Goal: Transaction & Acquisition: Register for event/course

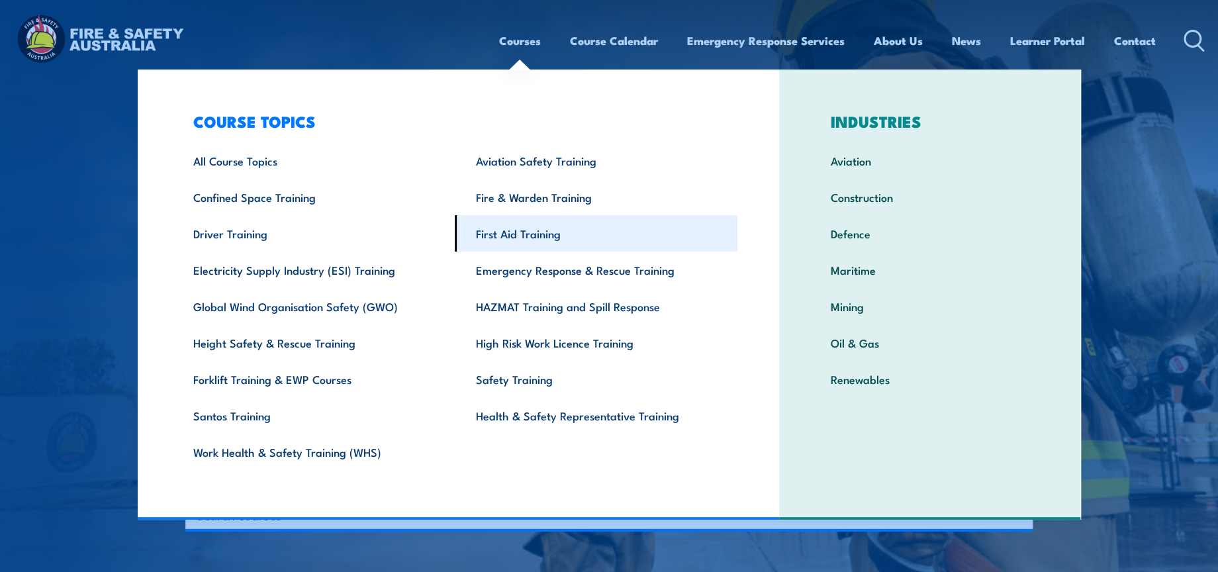
click at [577, 236] on link "First Aid Training" at bounding box center [596, 233] width 283 height 36
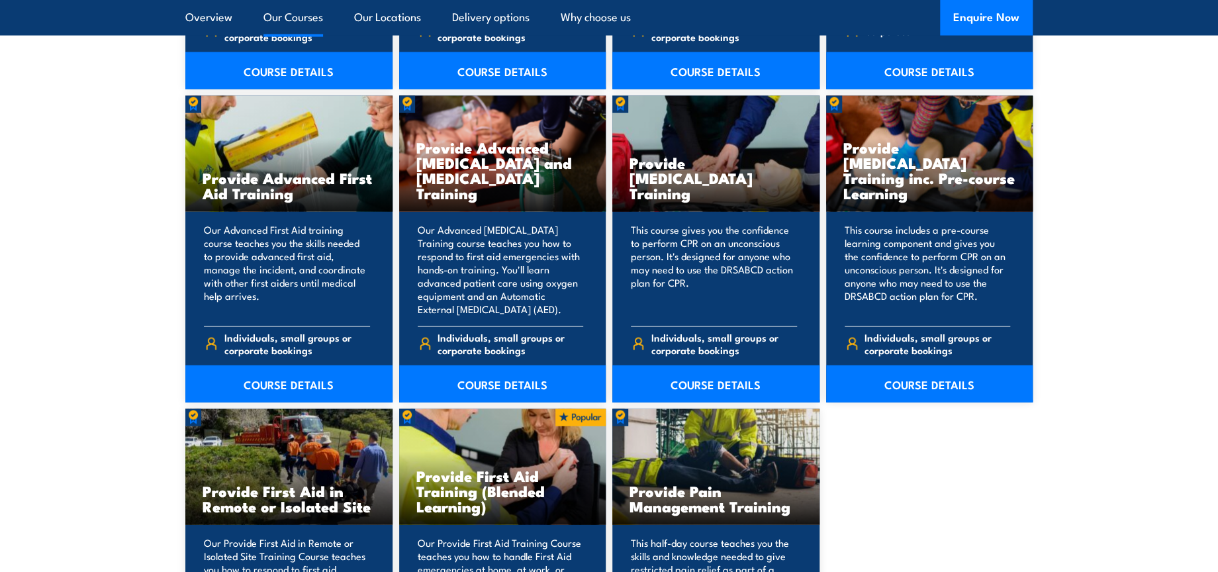
scroll to position [1911, 0]
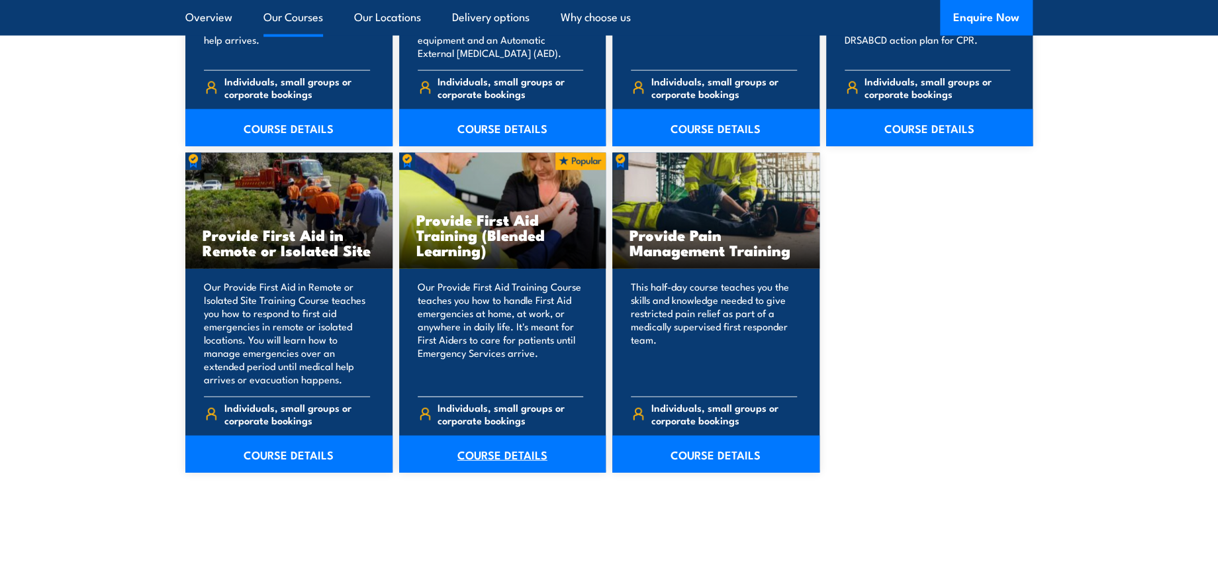
click at [502, 459] on link "COURSE DETAILS" at bounding box center [502, 453] width 207 height 37
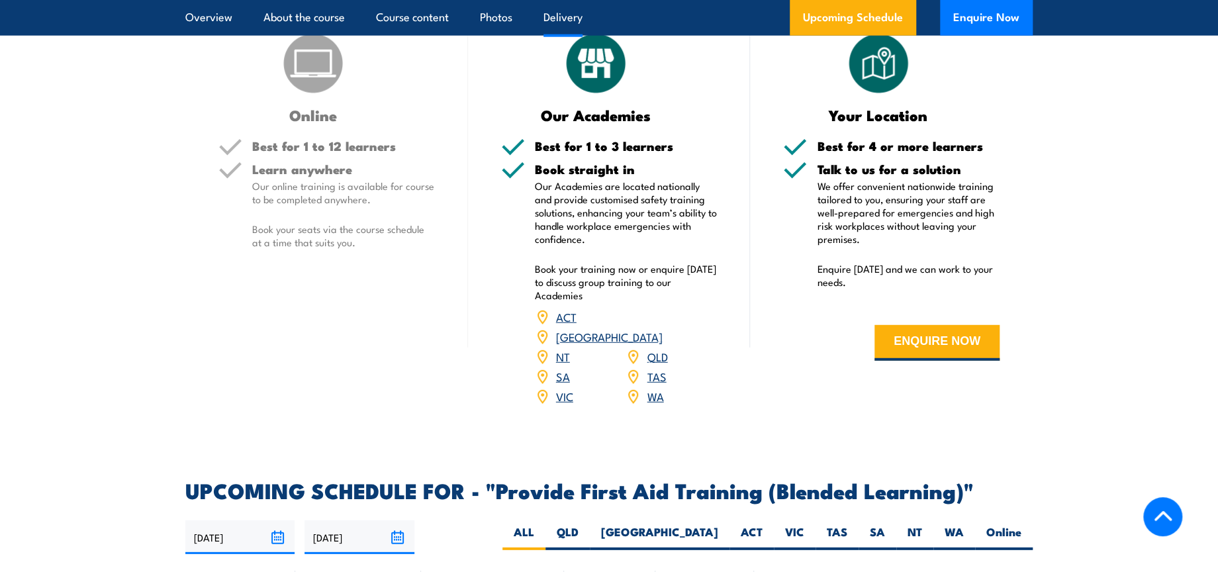
scroll to position [2353, 0]
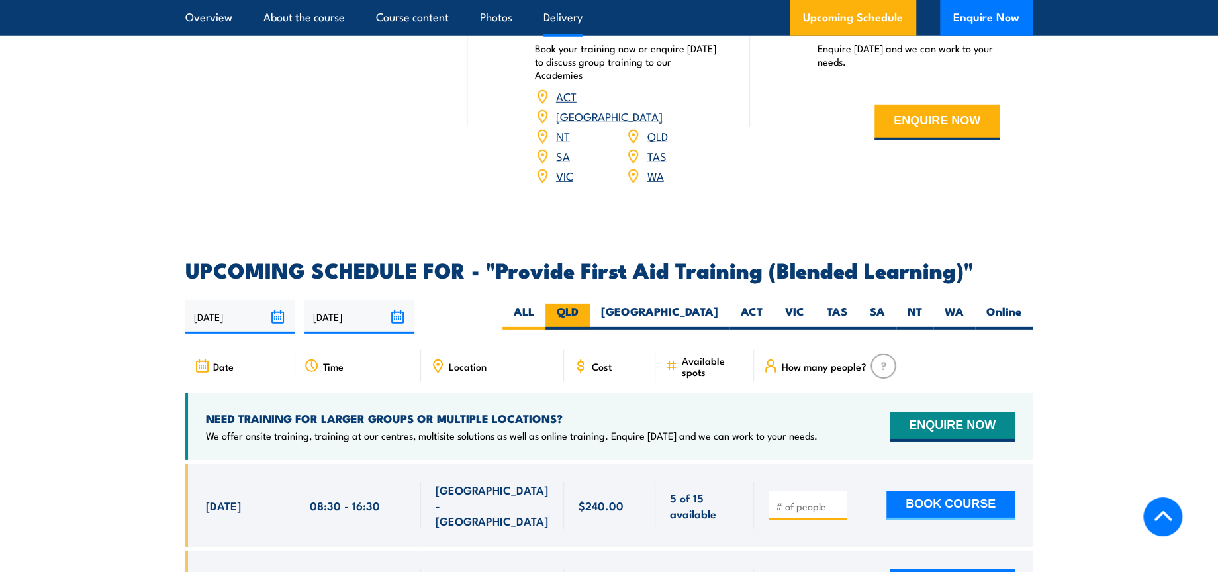
click at [590, 325] on label "QLD" at bounding box center [567, 317] width 44 height 26
click at [587, 312] on input "QLD" at bounding box center [582, 308] width 9 height 9
radio input "true"
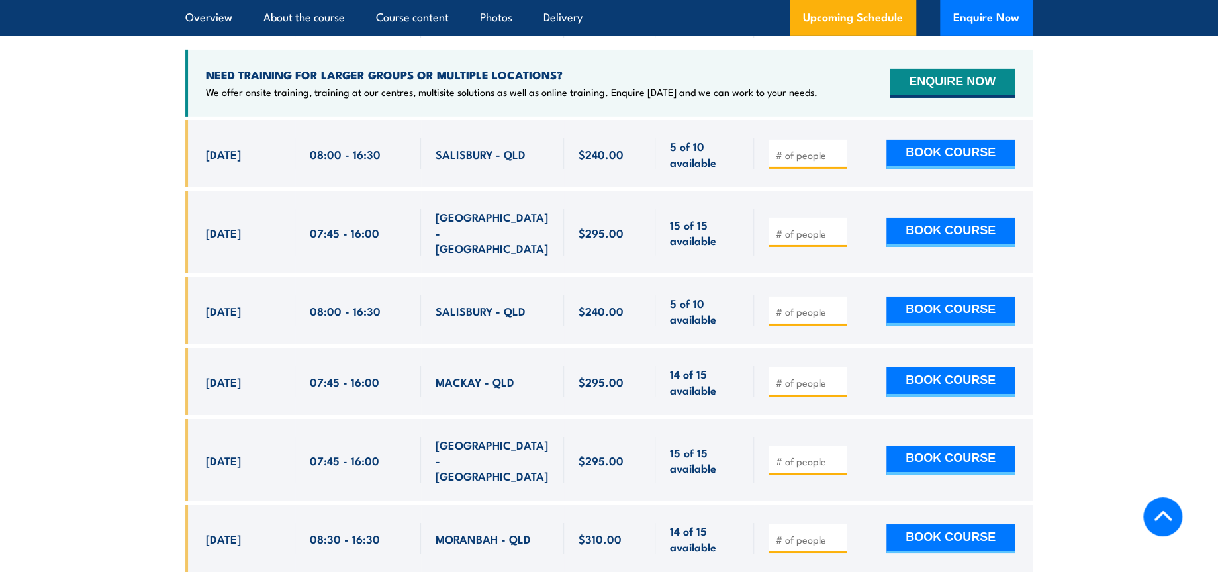
scroll to position [2696, 0]
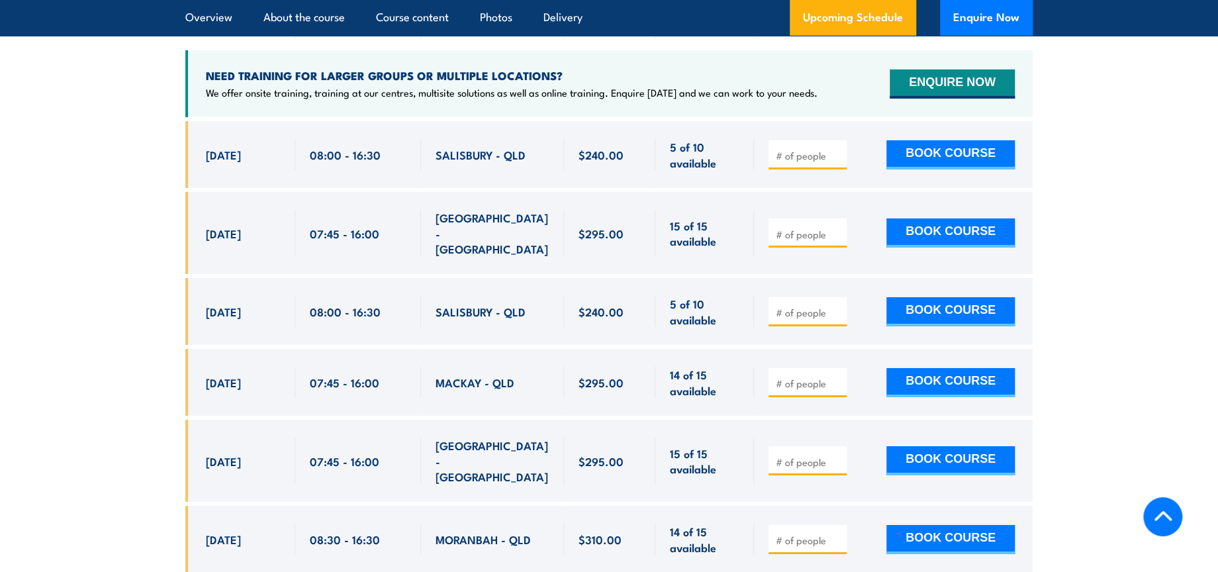
drag, startPoint x: 206, startPoint y: 306, endPoint x: 238, endPoint y: 310, distance: 31.9
click at [238, 310] on span "[DATE]" at bounding box center [223, 311] width 35 height 15
copy span "23 Sep"
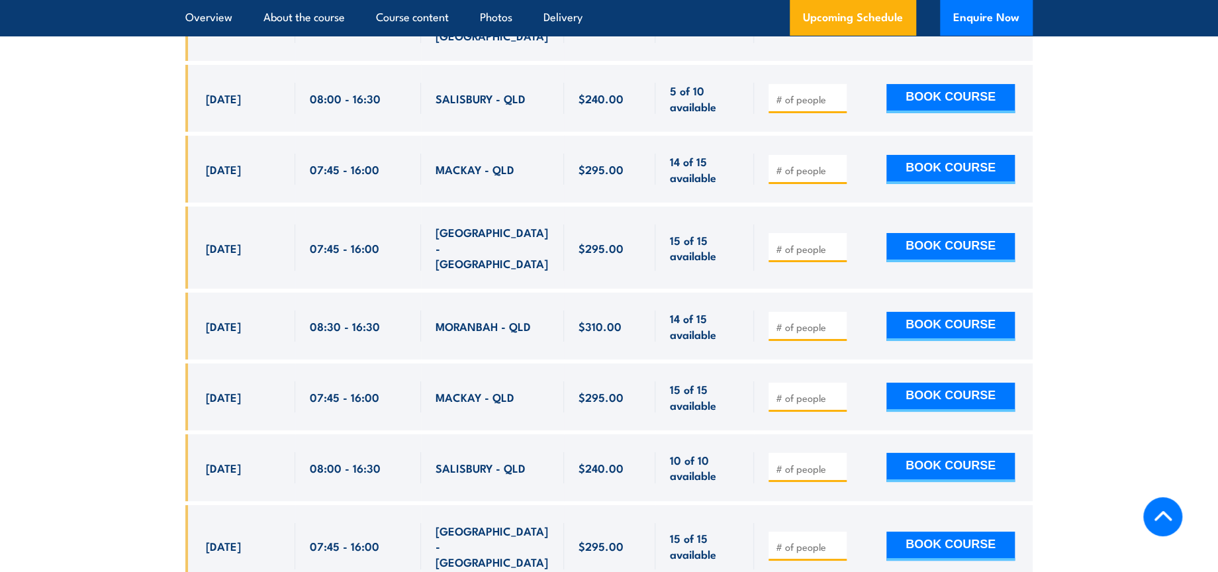
scroll to position [2990, 0]
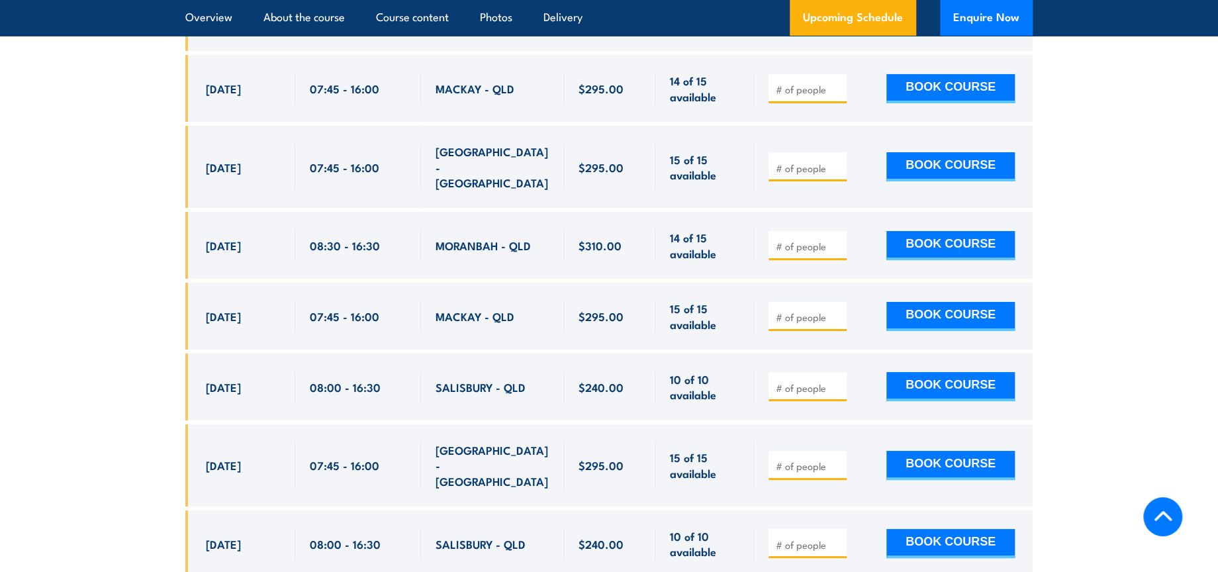
drag, startPoint x: 204, startPoint y: 367, endPoint x: 239, endPoint y: 366, distance: 35.1
click at [239, 366] on div "[DATE] 08:00 - 08:00" at bounding box center [240, 386] width 110 height 67
copy span "23 Oct"
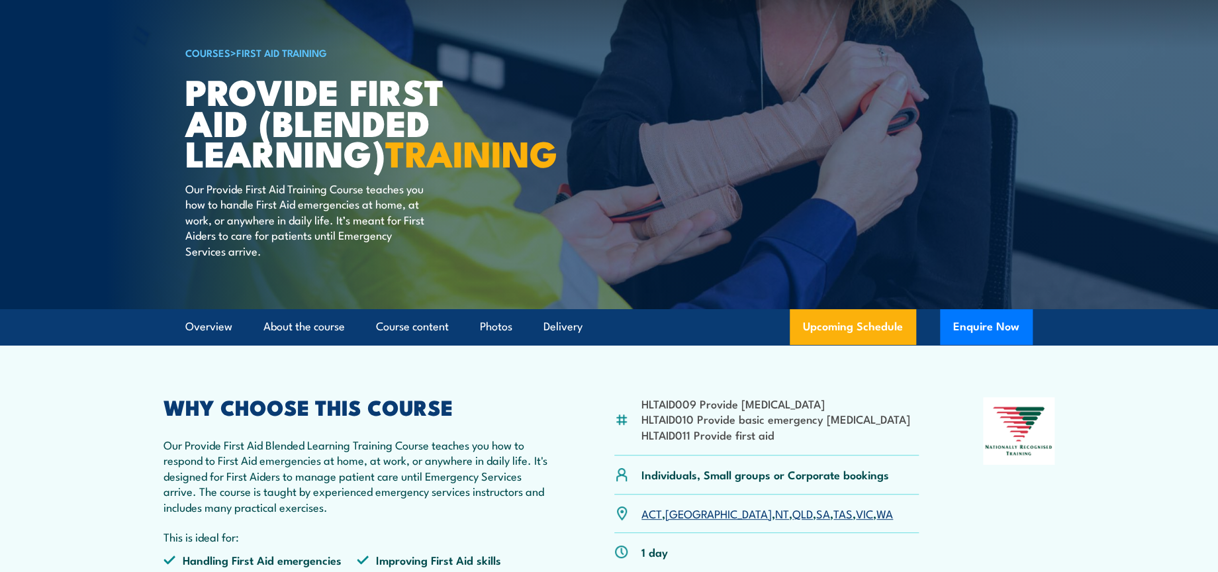
scroll to position [0, 0]
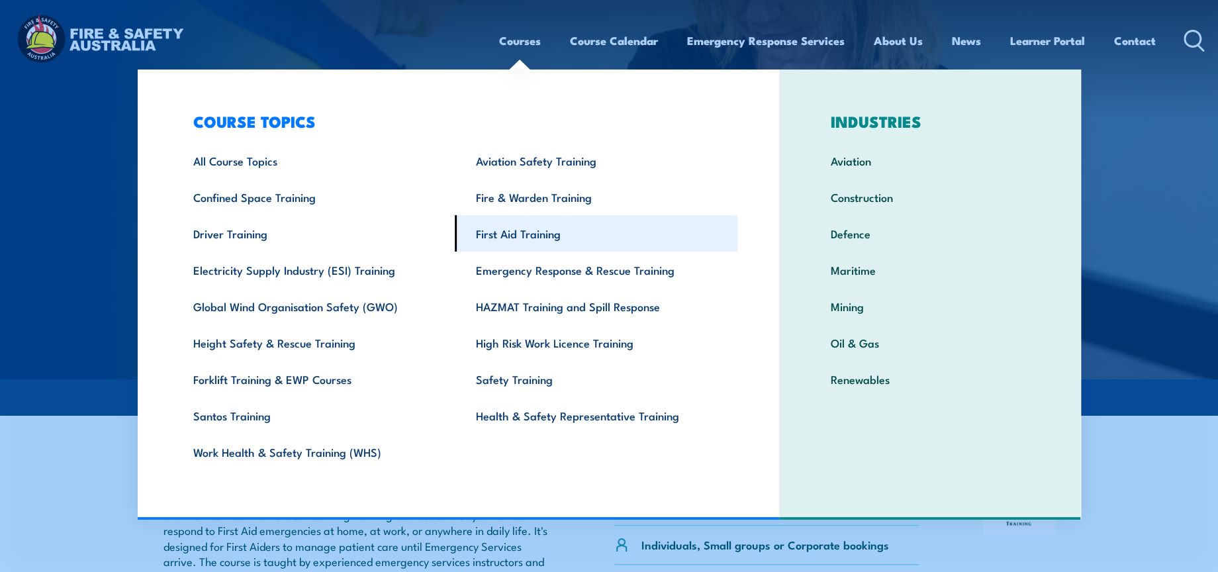
click at [536, 240] on link "First Aid Training" at bounding box center [596, 233] width 283 height 36
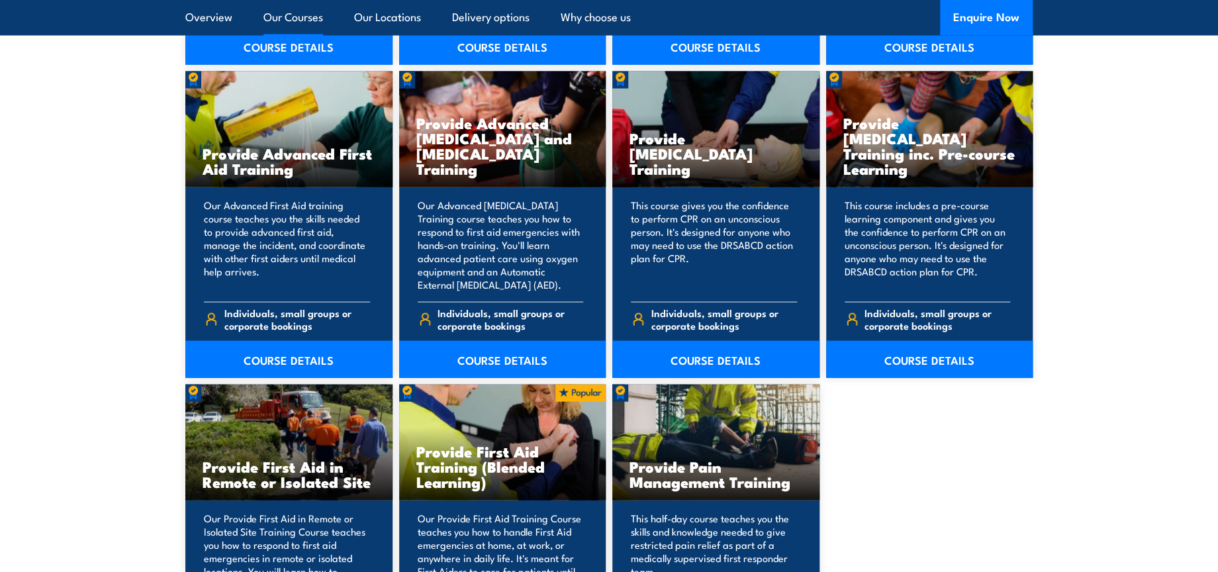
scroll to position [1838, 0]
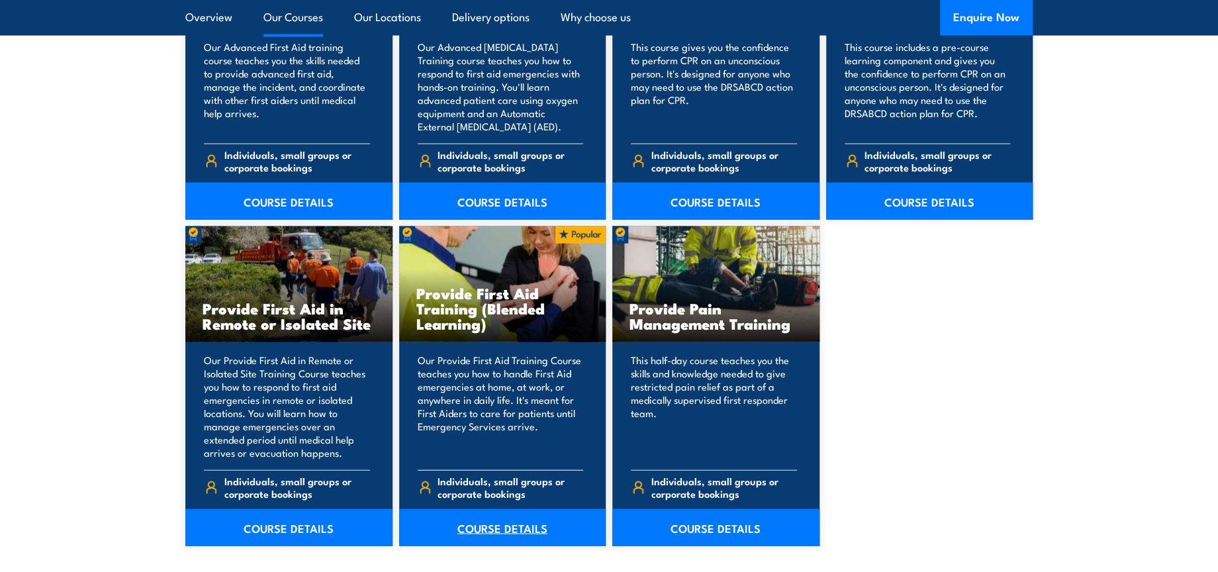
click at [504, 531] on link "COURSE DETAILS" at bounding box center [502, 527] width 207 height 37
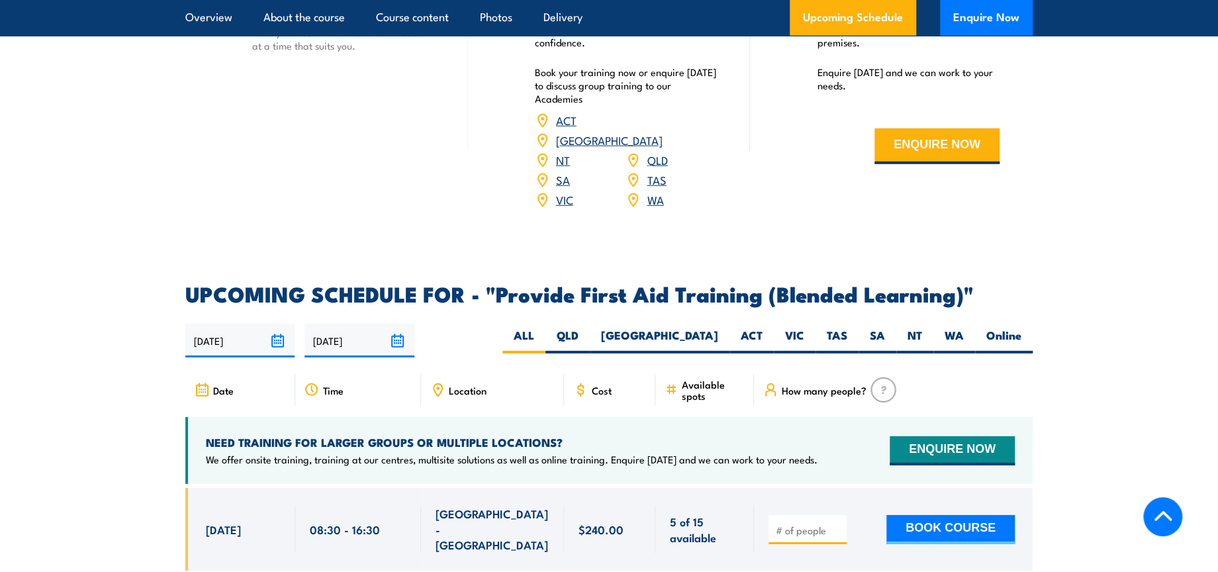
scroll to position [2500, 0]
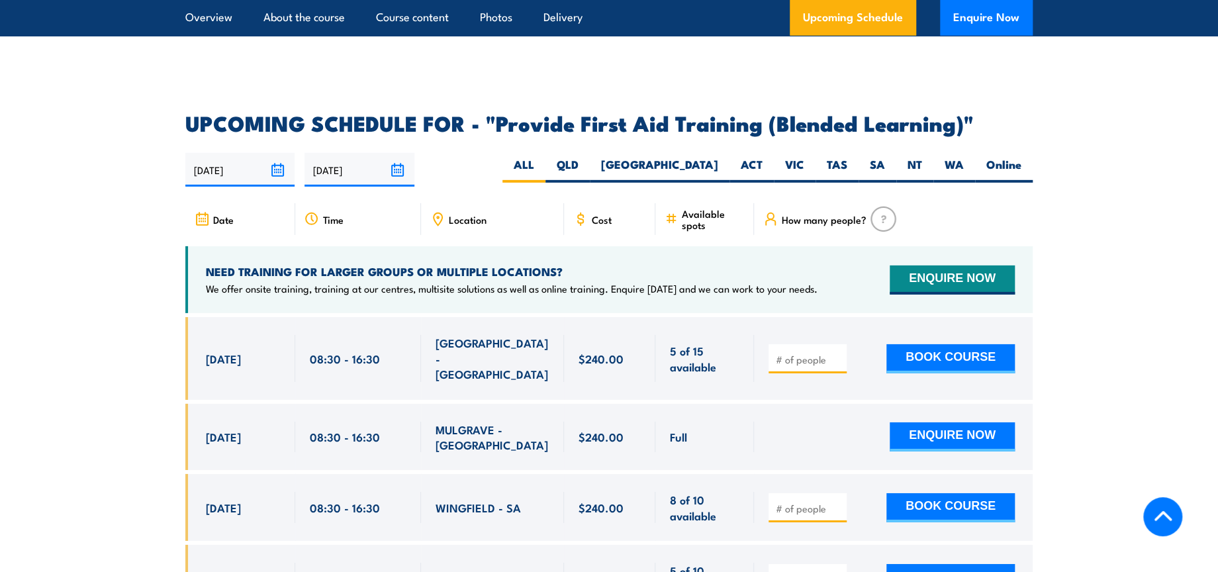
click at [800, 363] on input "number" at bounding box center [809, 359] width 66 height 13
click at [791, 173] on label "VIC" at bounding box center [795, 170] width 42 height 26
click at [804, 165] on input "VIC" at bounding box center [808, 161] width 9 height 9
radio input "true"
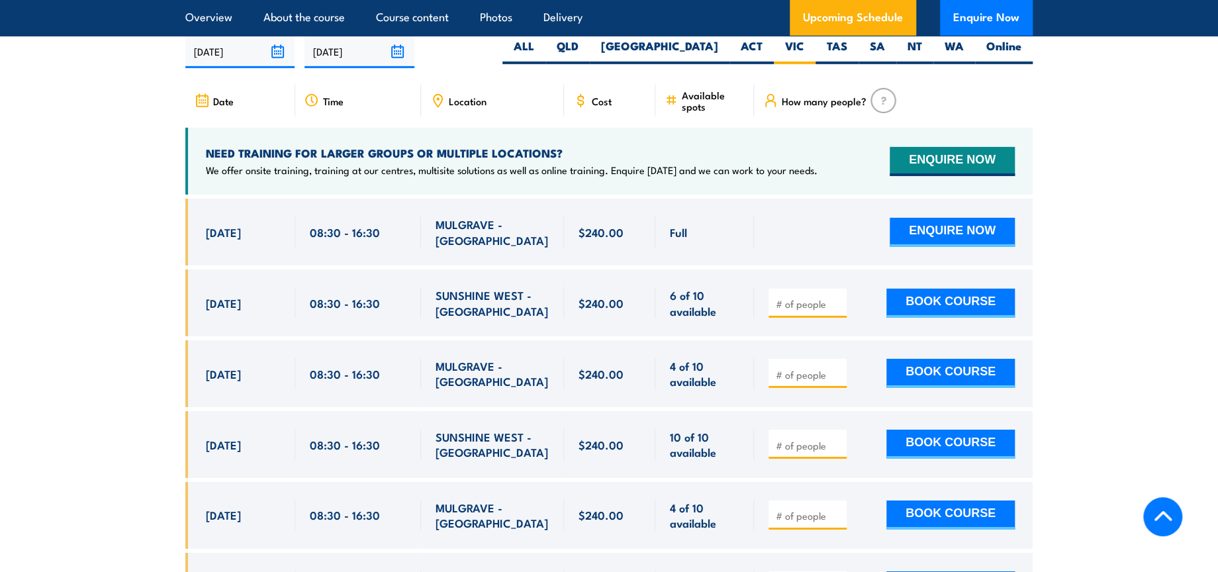
scroll to position [2622, 0]
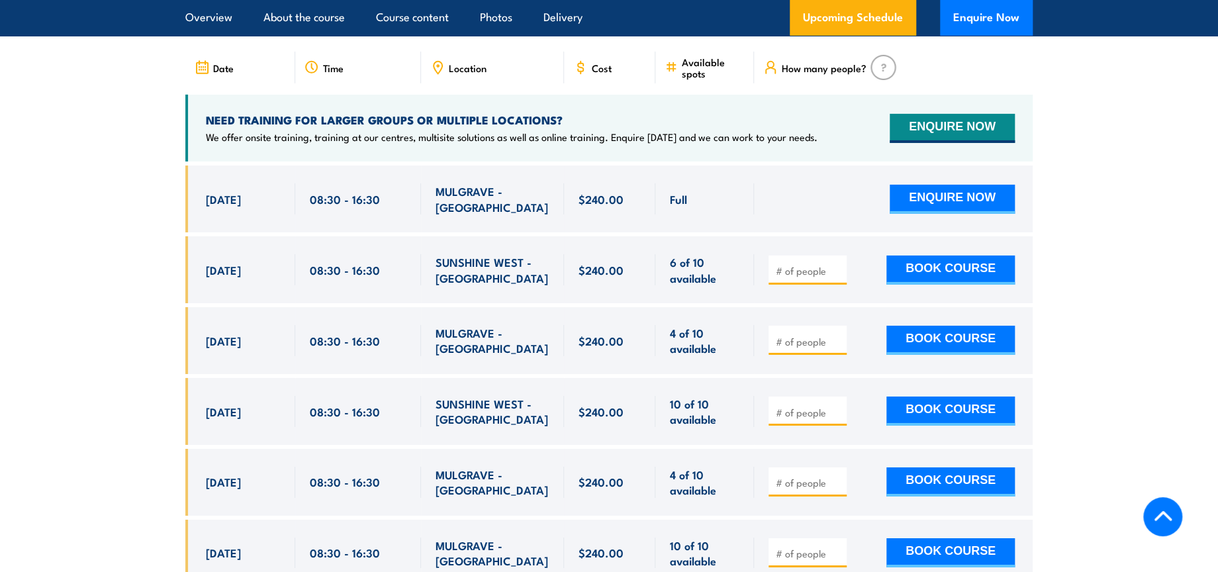
click at [796, 303] on div at bounding box center [893, 269] width 279 height 67
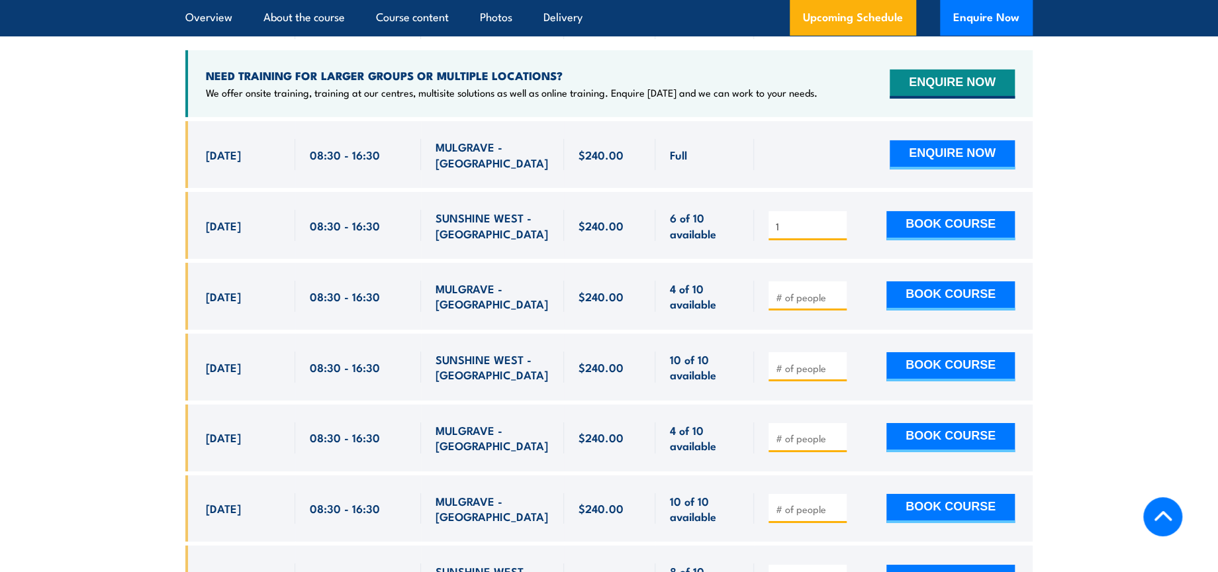
type input "1"
drag, startPoint x: 435, startPoint y: 225, endPoint x: 456, endPoint y: 243, distance: 27.2
click at [456, 241] on span "SUNSHINE WEST - [GEOGRAPHIC_DATA]" at bounding box center [492, 225] width 114 height 31
copy span "SUNSHINE WEST - [GEOGRAPHIC_DATA]"
click at [494, 241] on span "SUNSHINE WEST - [GEOGRAPHIC_DATA]" at bounding box center [492, 225] width 114 height 31
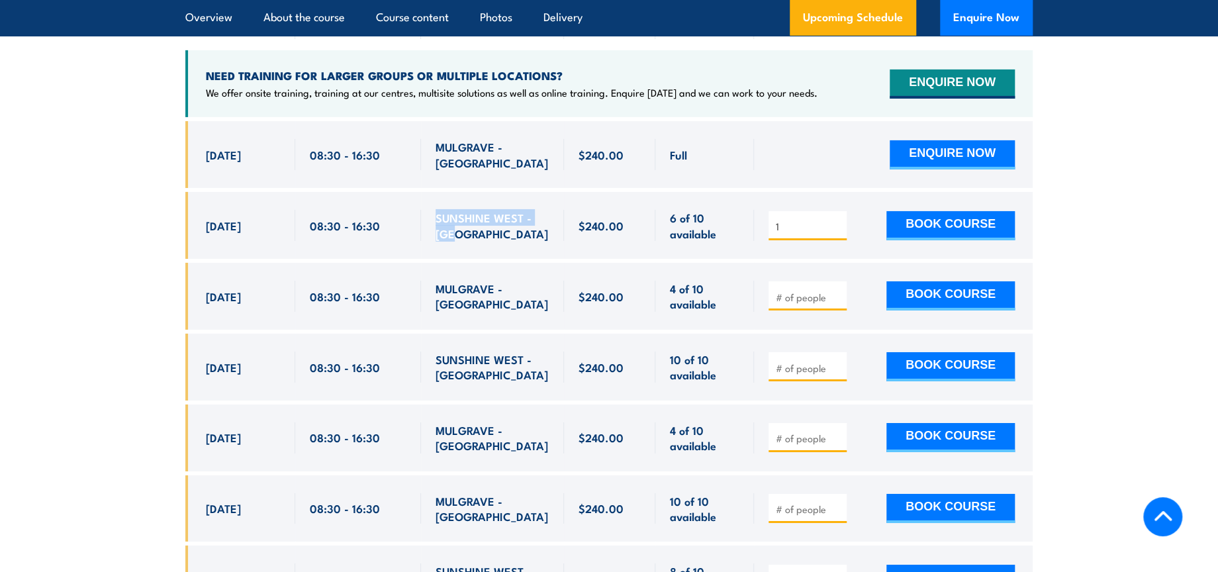
drag, startPoint x: 435, startPoint y: 226, endPoint x: 465, endPoint y: 238, distance: 32.1
click at [465, 238] on span "SUNSHINE WEST - VIC" at bounding box center [492, 225] width 114 height 31
copy span "SUNSHINE WEST - VIC"
click at [896, 226] on button "BOOK COURSE" at bounding box center [950, 225] width 128 height 29
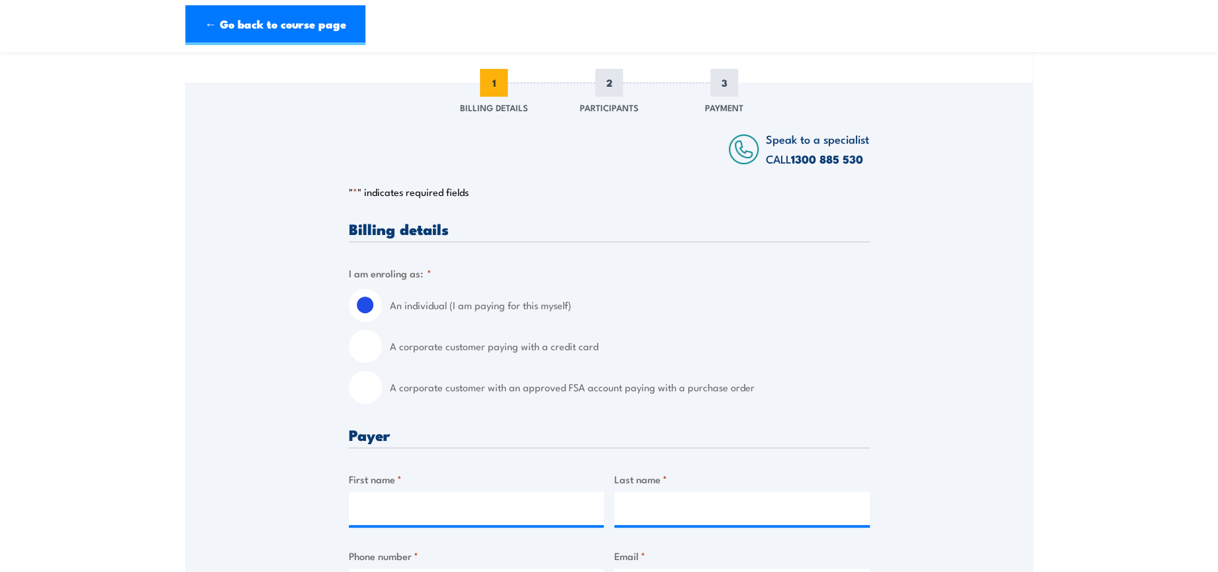
click at [356, 387] on input "A corporate customer with an approved FSA account paying with a purchase order" at bounding box center [365, 387] width 33 height 33
radio input "true"
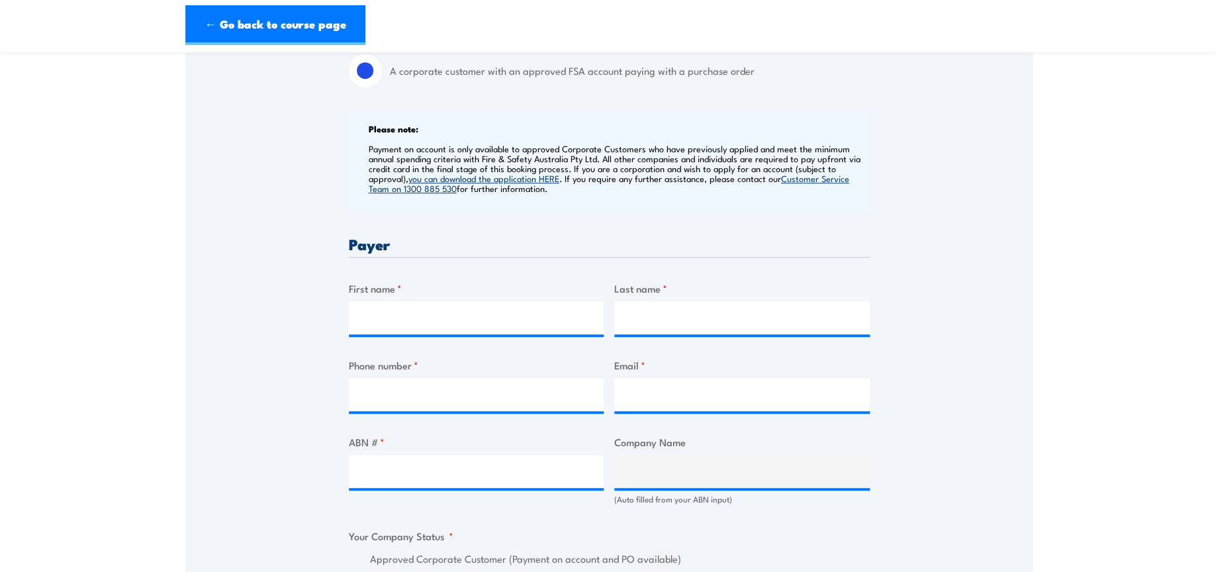
scroll to position [588, 0]
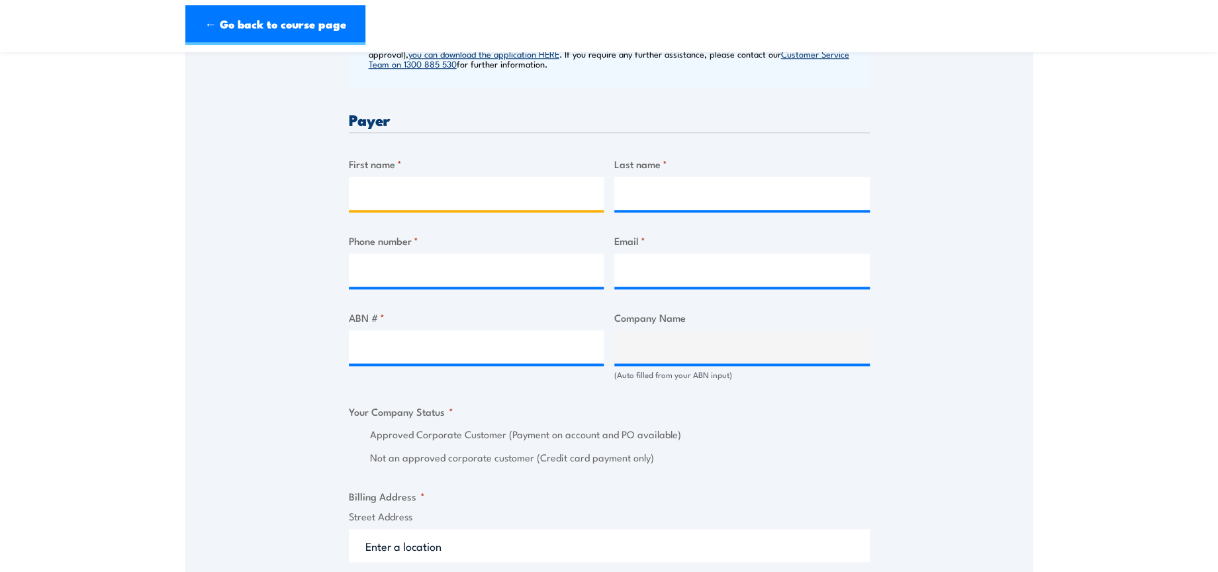
click at [448, 199] on input "First name *" at bounding box center [476, 193] width 255 height 33
type input "Manpreet"
type input "Kaur"
type input "0402929442"
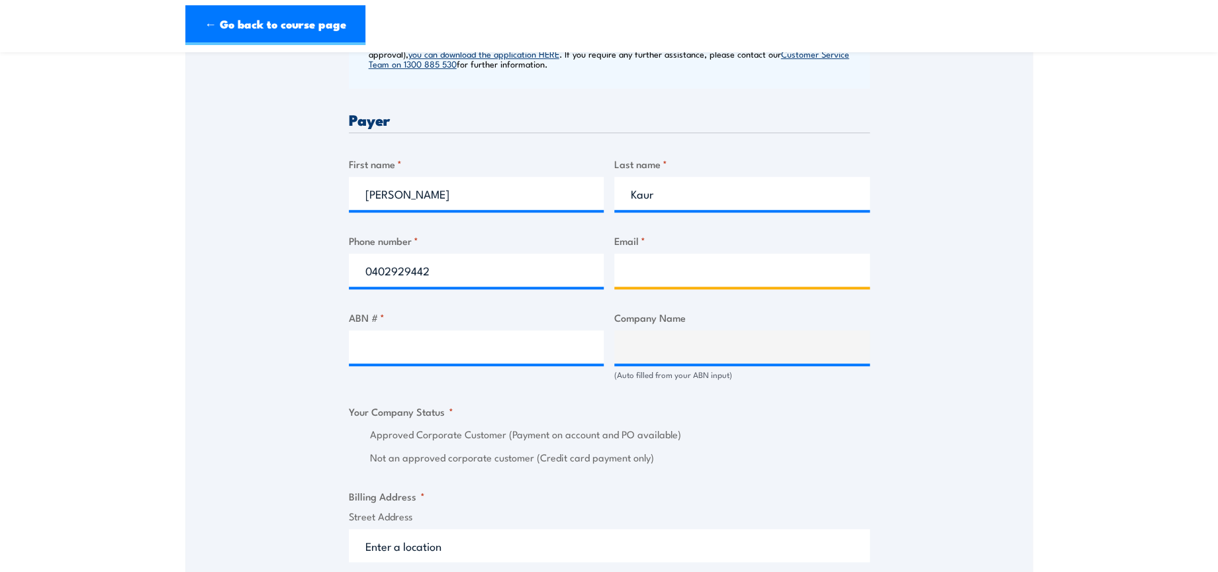
type input "safetytraining@dhl.com"
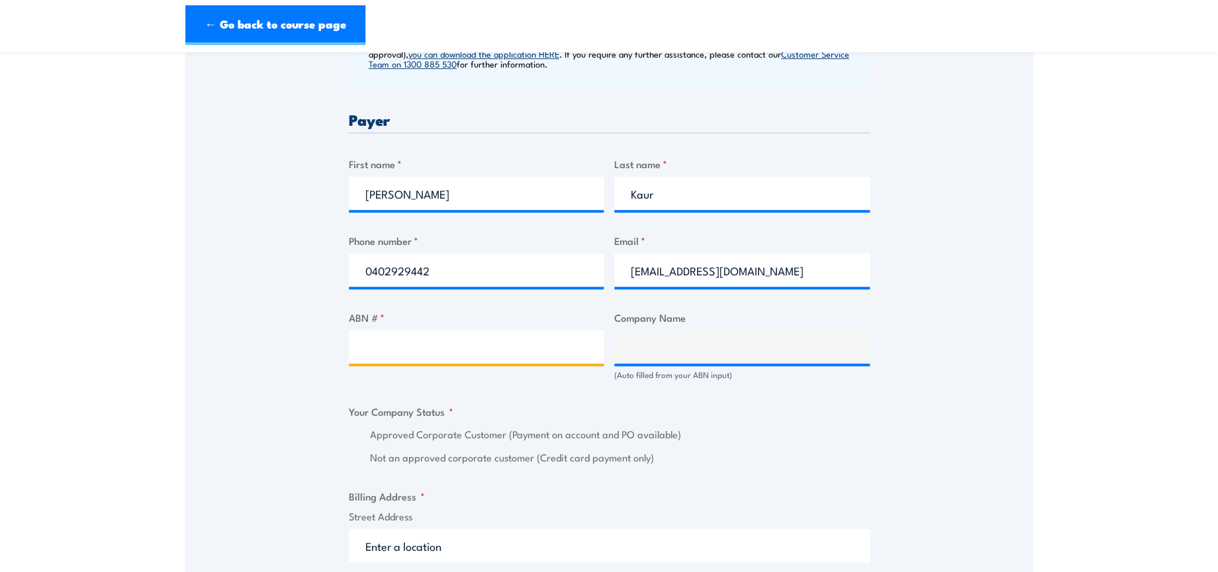
click at [492, 343] on input "ABN # *" at bounding box center [476, 346] width 255 height 33
paste input "85 071 798 617"
type input "85 071 798 617"
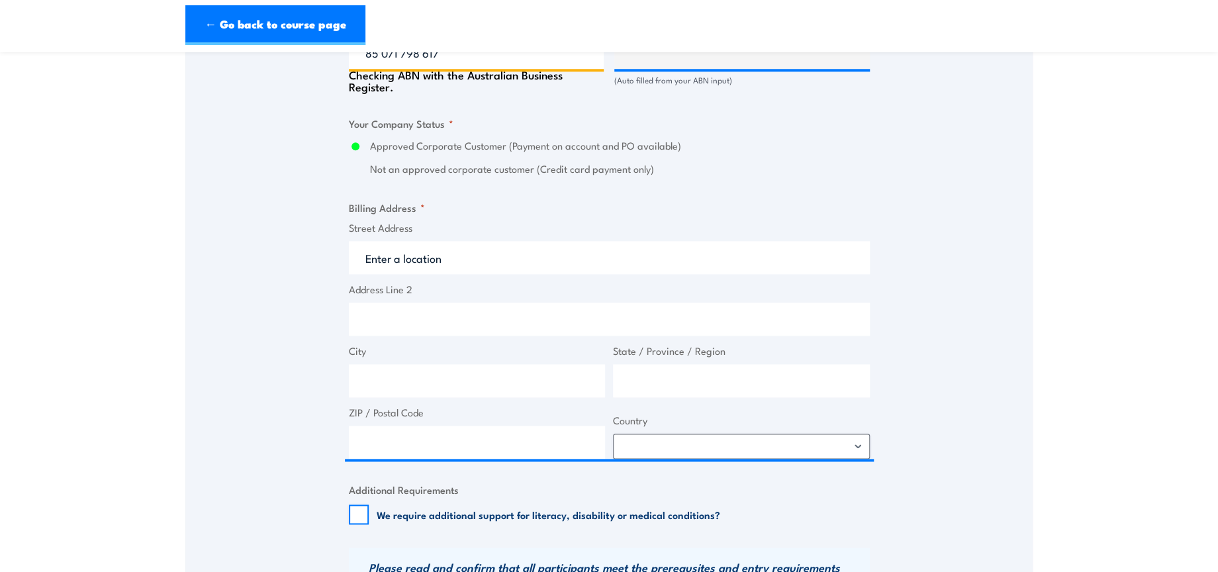
type input "DHL SUPPLY CHAIN (AUSTRALIA) PTY LIMITED"
radio input "true"
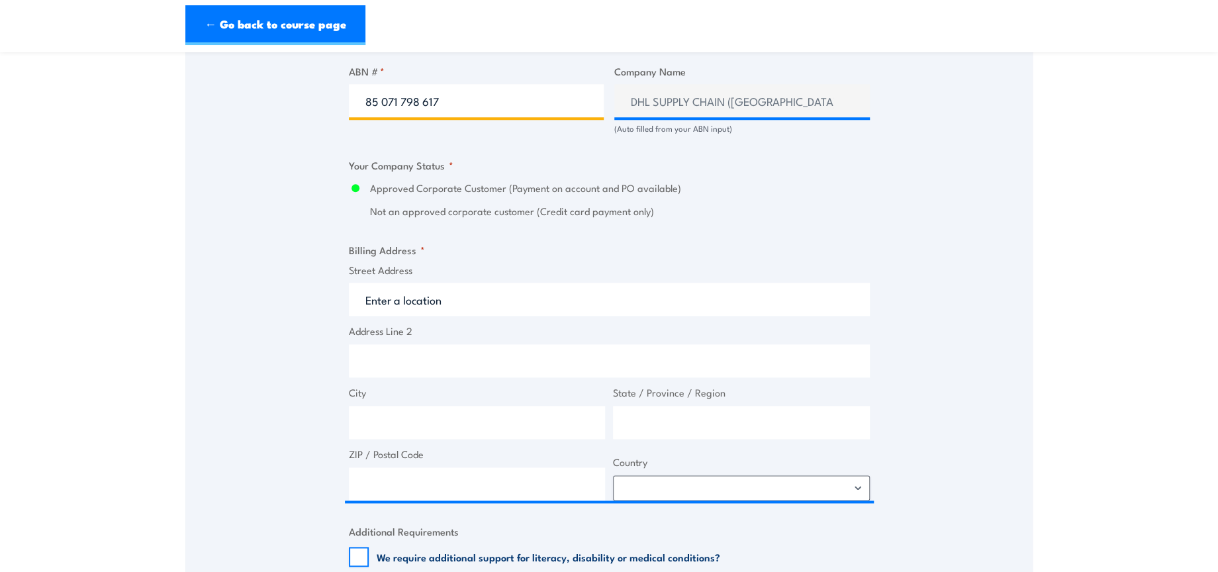
scroll to position [809, 0]
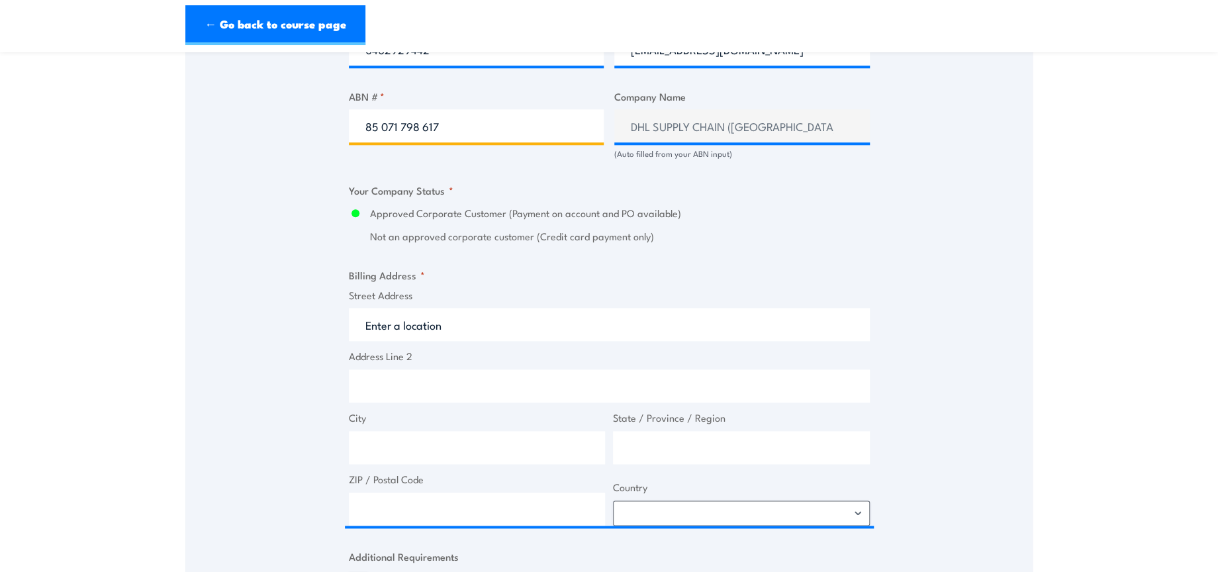
type input "85 071 798 617"
click at [432, 330] on input "Street Address" at bounding box center [609, 324] width 521 height 33
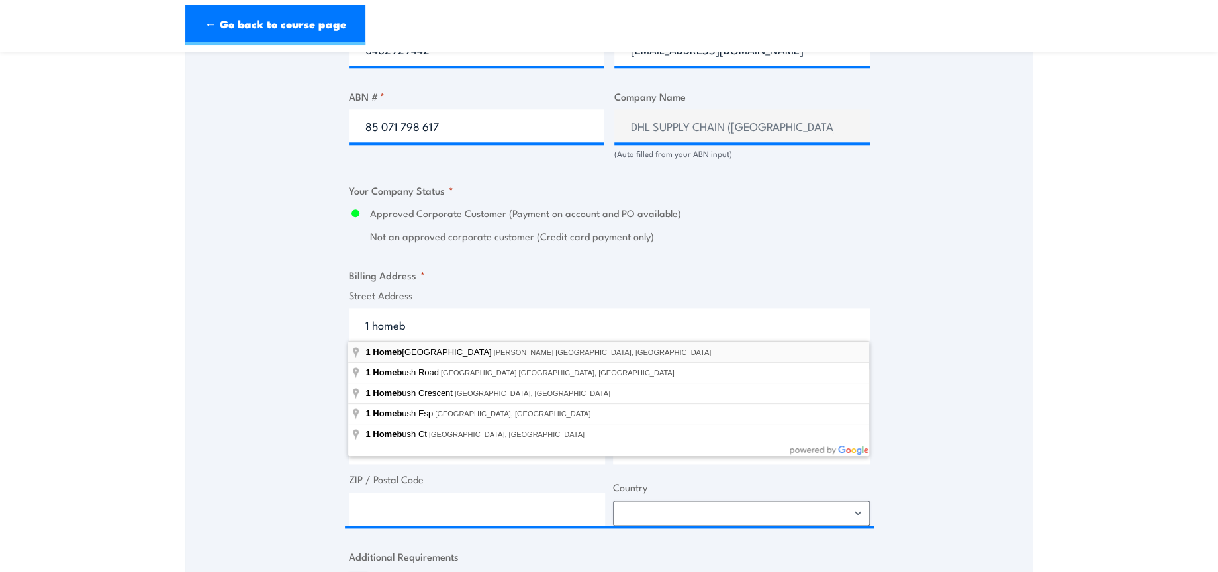
type input "1 Homebush Bay Drive, Rhodes NSW, Australia"
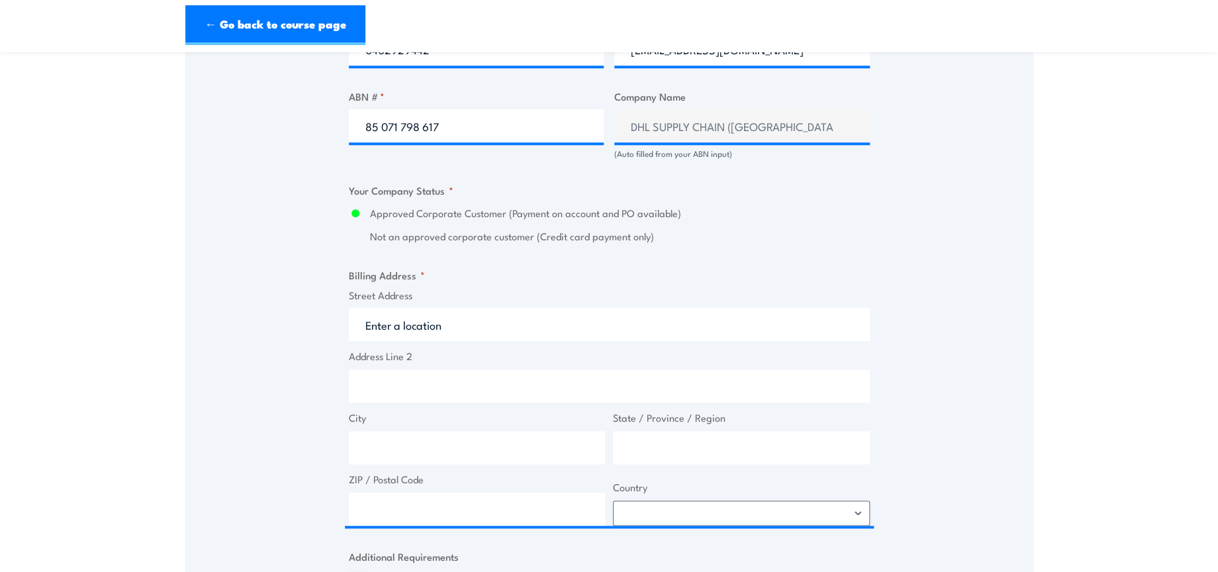
type input "1 Homebush Bay Dr"
type input "Rhodes"
type input "New South Wales"
type input "2138"
select select "Australia"
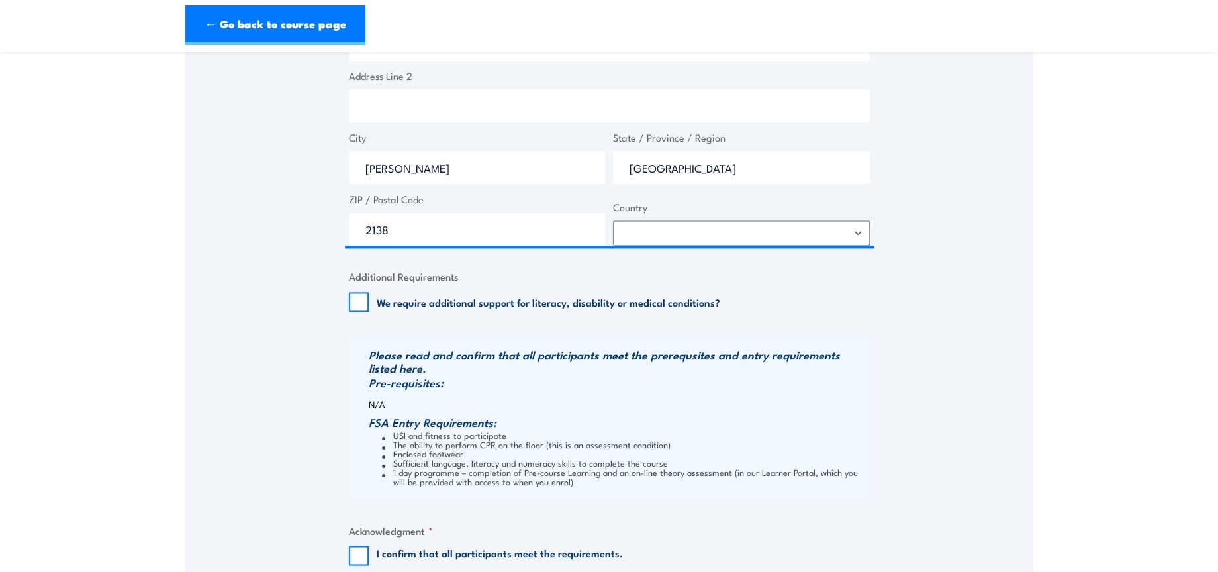
scroll to position [1250, 0]
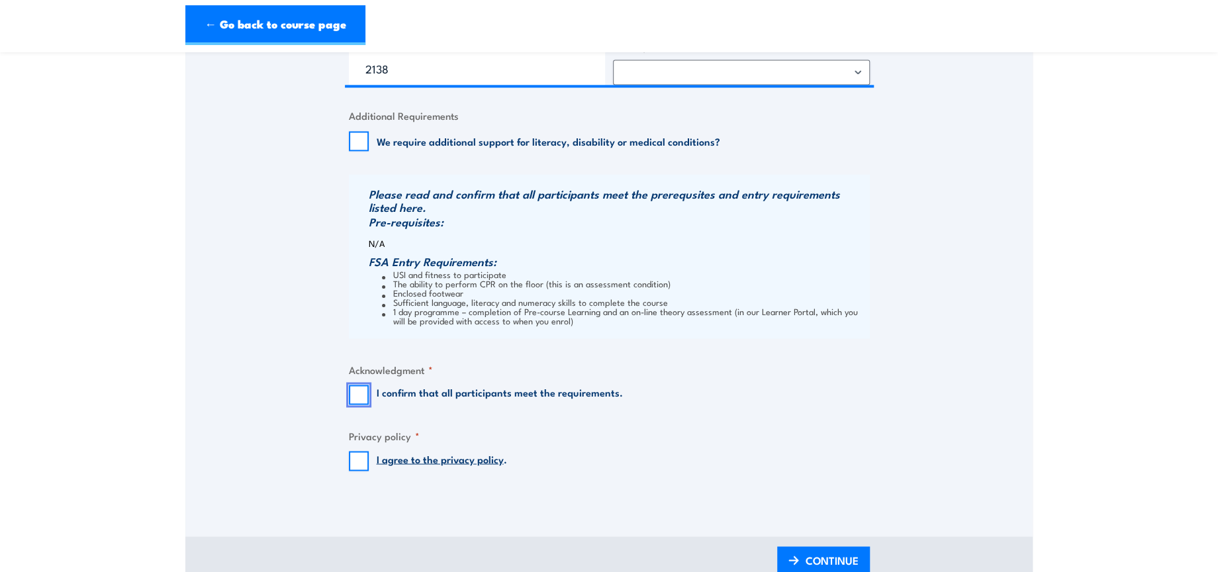
click at [353, 400] on input "I confirm that all participants meet the requirements." at bounding box center [359, 395] width 20 height 20
checkbox input "true"
click at [354, 461] on input "I agree to the privacy policy ." at bounding box center [359, 461] width 20 height 20
checkbox input "true"
click at [833, 549] on span "CONTINUE" at bounding box center [831, 559] width 53 height 35
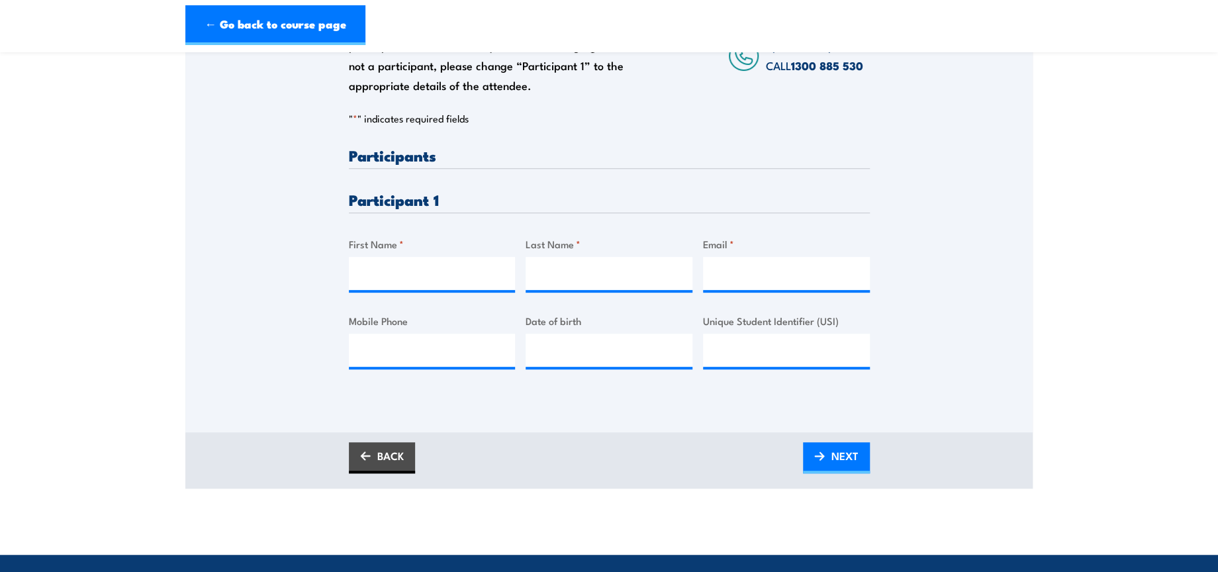
scroll to position [294, 0]
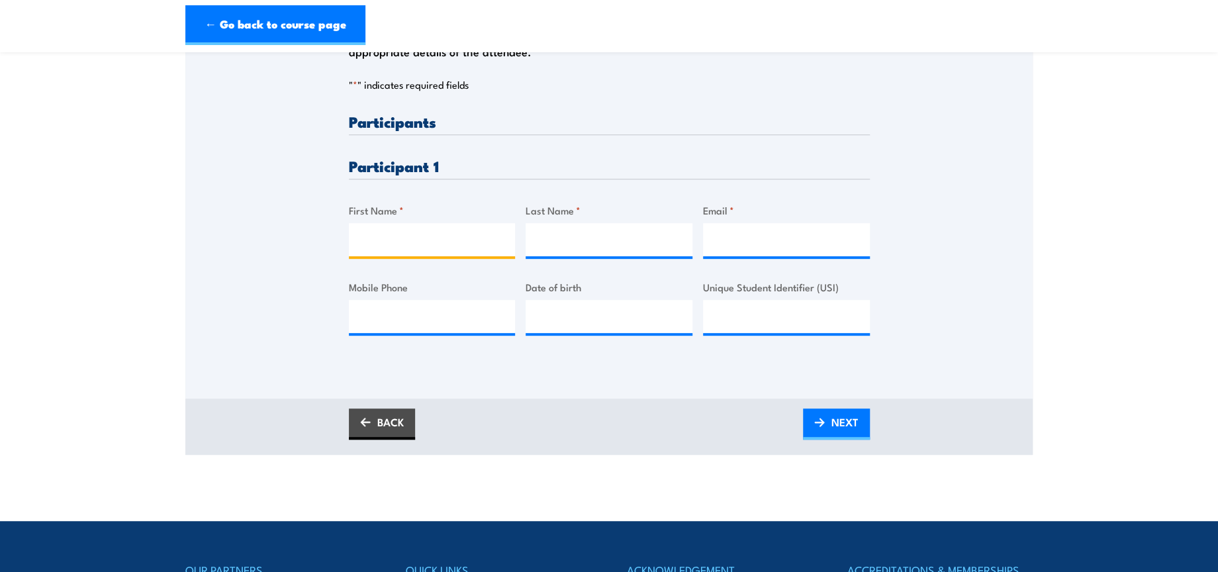
click at [379, 228] on input "First Name *" at bounding box center [432, 239] width 167 height 33
click at [453, 234] on input "First Name *" at bounding box center [432, 239] width 167 height 33
click at [385, 242] on input "First Name *" at bounding box center [432, 239] width 167 height 33
paste input "Willie"
type input "Willie"
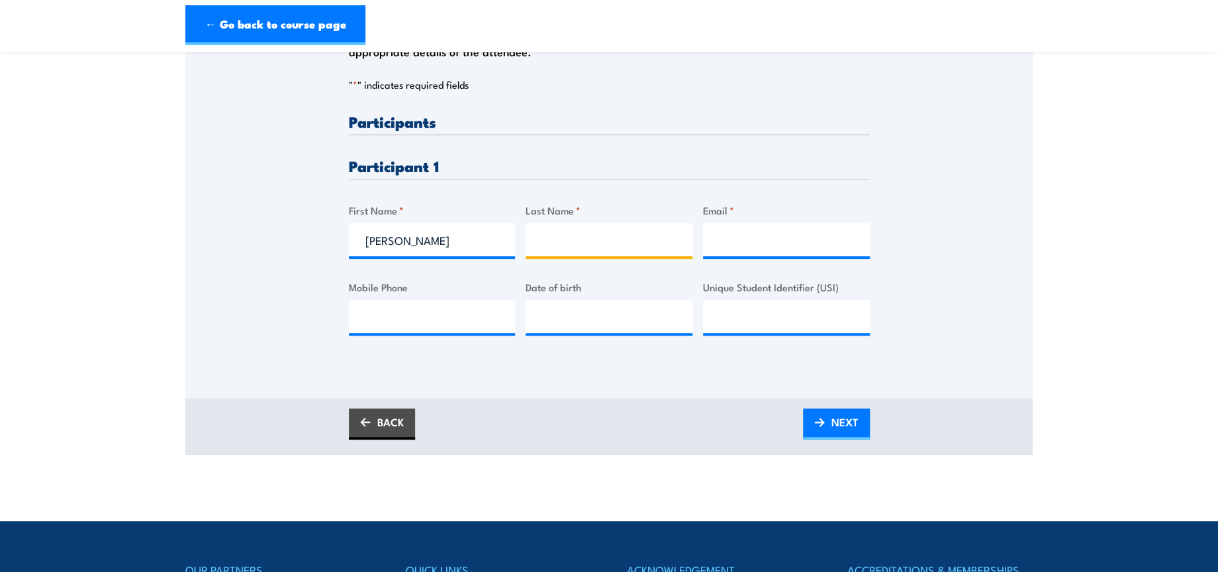
drag, startPoint x: 601, startPoint y: 236, endPoint x: 621, endPoint y: 236, distance: 20.5
click at [602, 236] on input "Last Name *" at bounding box center [609, 239] width 167 height 33
click at [587, 247] on input "Last Name *" at bounding box center [609, 239] width 167 height 33
paste input "Randell"
type input "Randell"
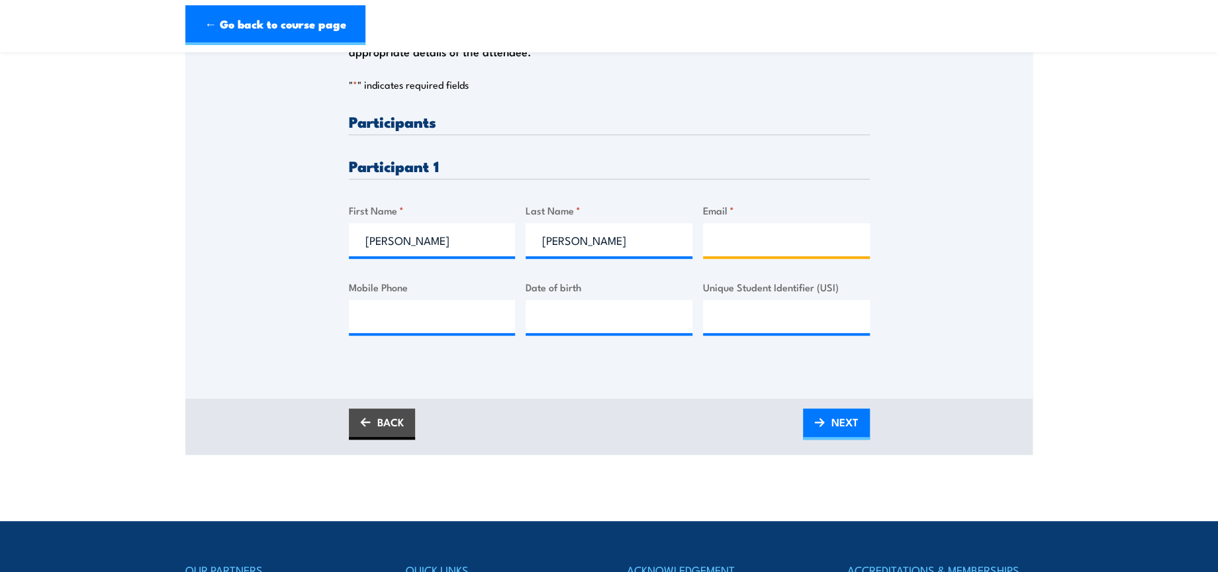
click at [785, 236] on input "Email *" at bounding box center [786, 239] width 167 height 33
click at [778, 239] on input "Email *" at bounding box center [786, 239] width 167 height 33
paste input "legacymatiu17@hotmail.com"
type input "legacymatiu17@hotmail.com"
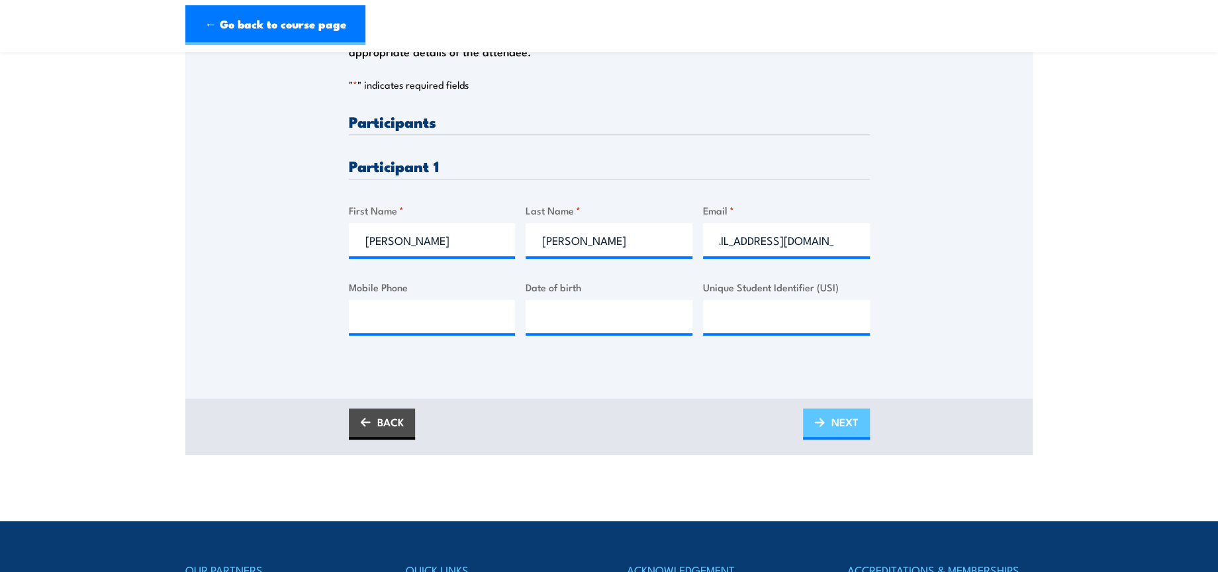
click at [843, 426] on span "NEXT" at bounding box center [844, 421] width 27 height 35
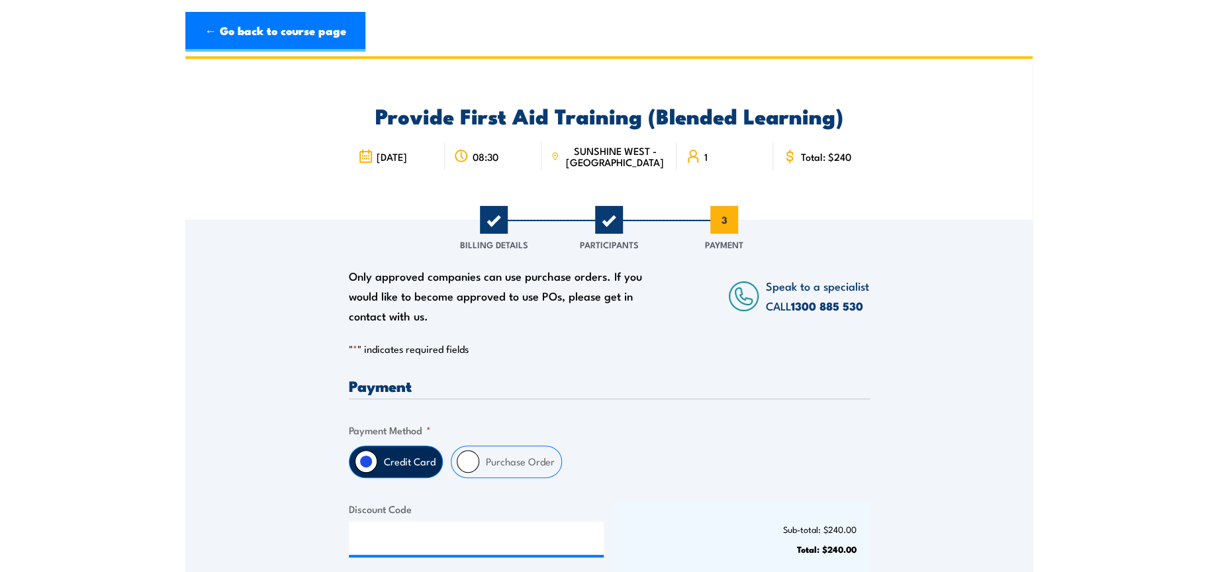
scroll to position [147, 0]
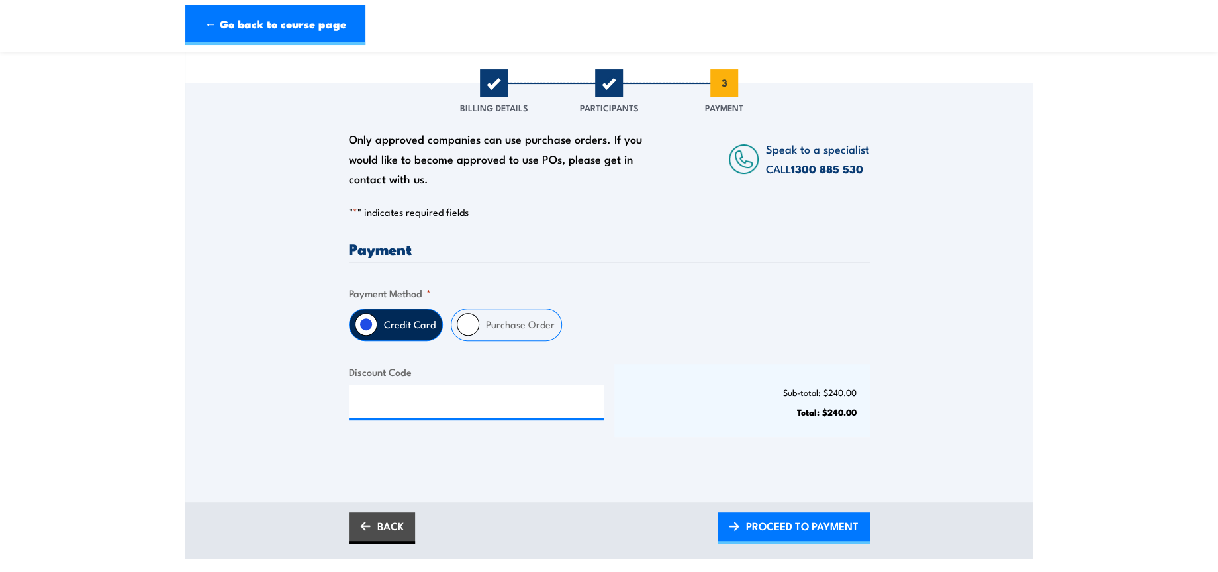
click at [465, 321] on input "Purchase Order" at bounding box center [468, 324] width 23 height 23
radio input "true"
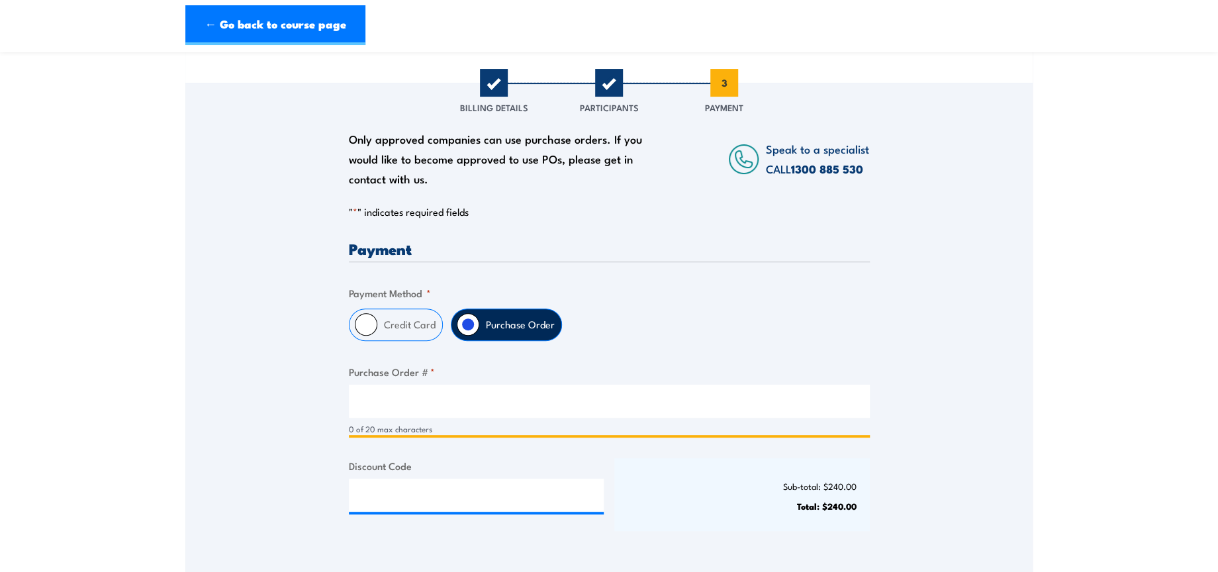
click at [469, 409] on input "Purchase Order # *" at bounding box center [609, 401] width 521 height 33
type input "NA"
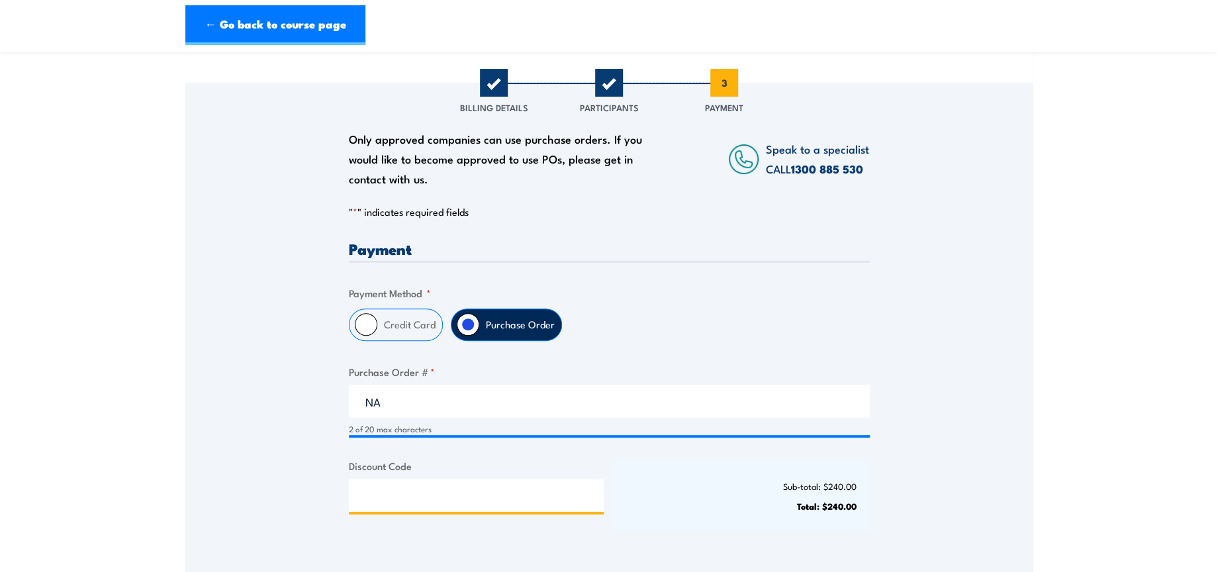
click at [561, 491] on input "Discount Code" at bounding box center [476, 495] width 255 height 33
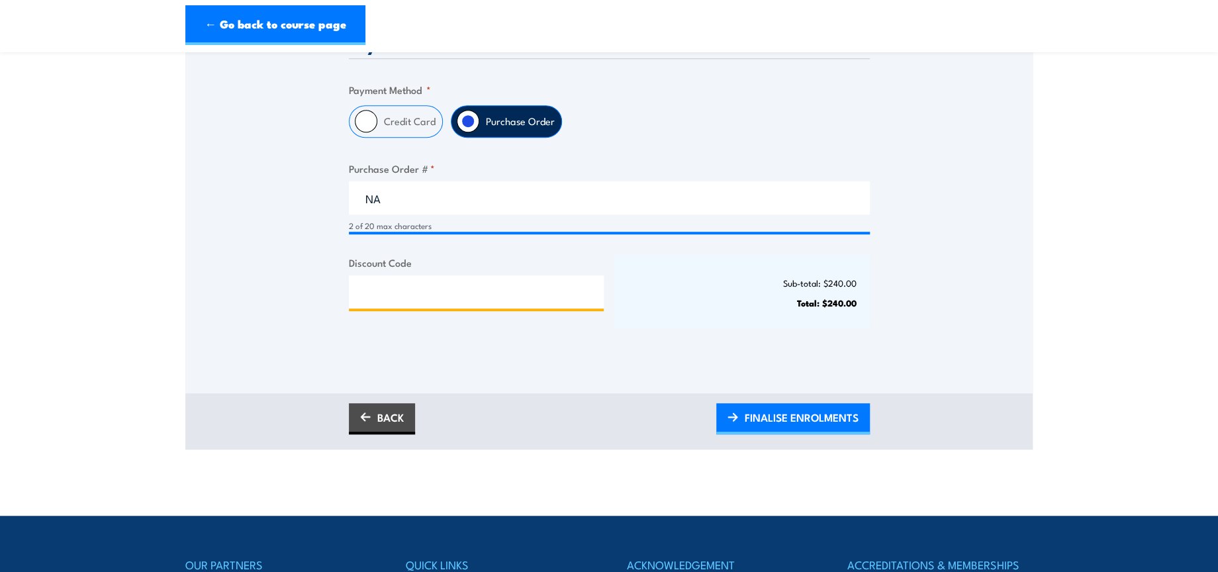
scroll to position [367, 0]
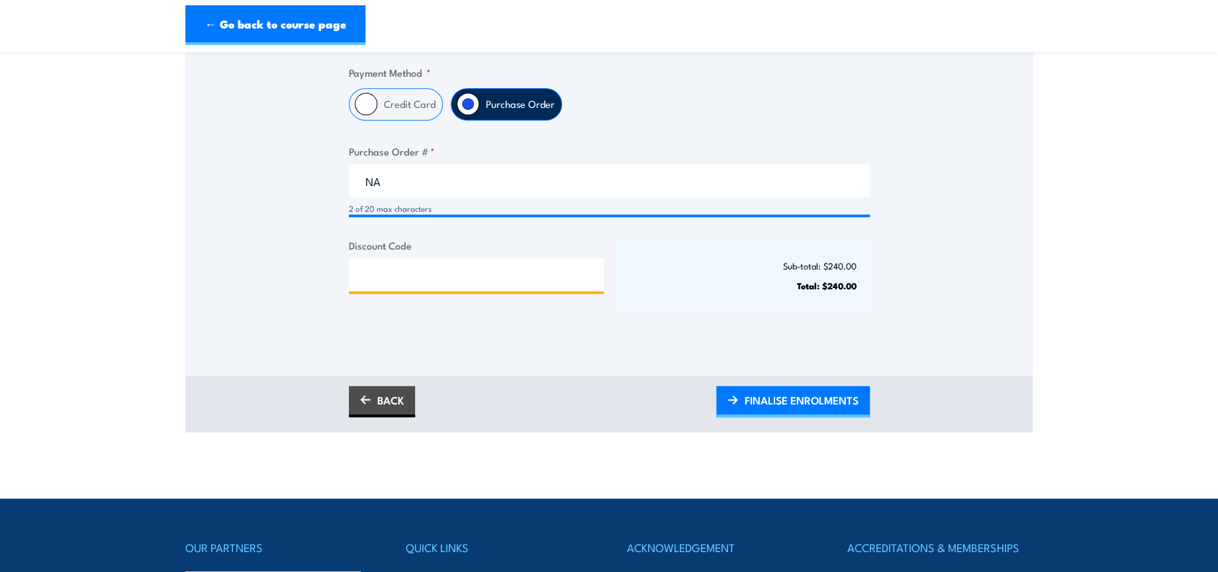
paste input "NSCASILVER2025!"
type input "NSCASILVER2025!"
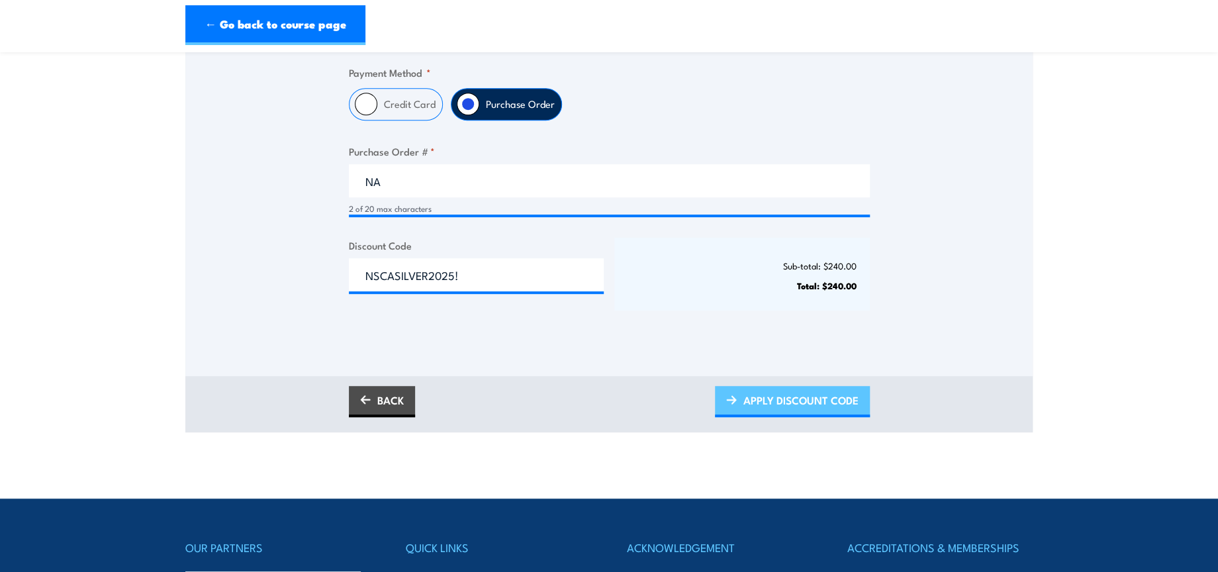
click at [800, 402] on span "APPLY DISCOUNT CODE" at bounding box center [800, 400] width 115 height 35
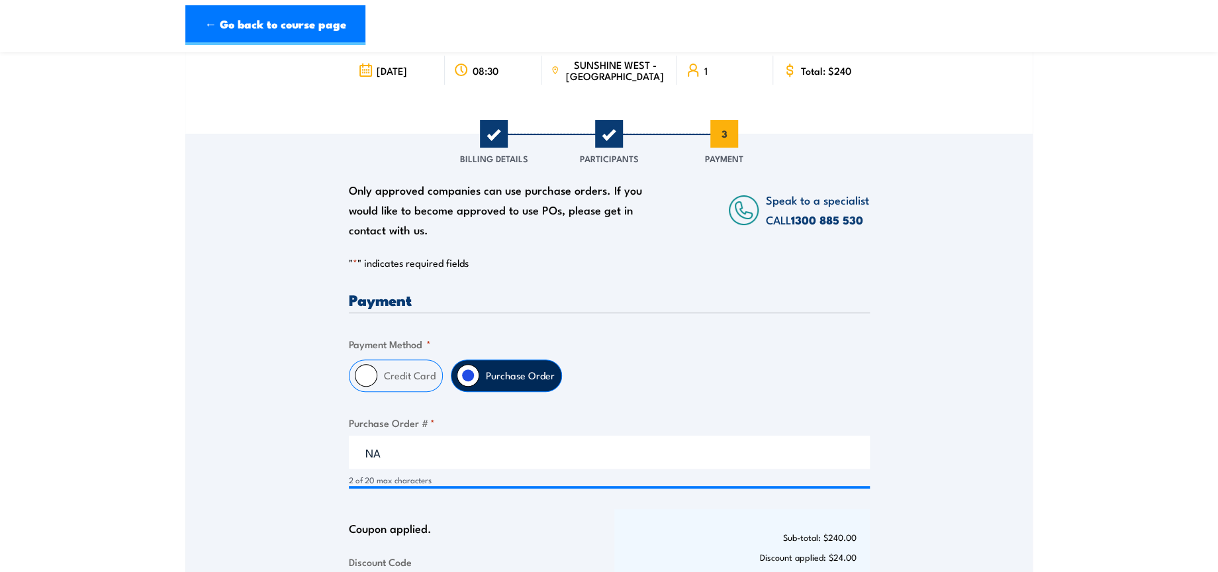
scroll to position [294, 0]
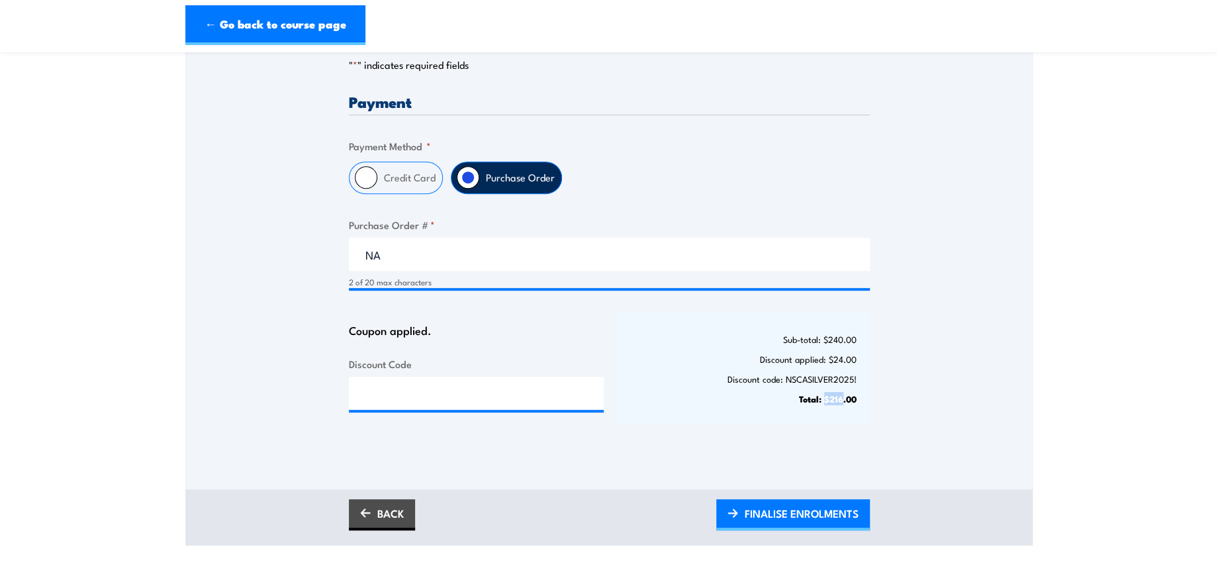
drag, startPoint x: 822, startPoint y: 394, endPoint x: 843, endPoint y: 395, distance: 20.6
click at [843, 395] on strong "Total: $216.00" at bounding box center [828, 398] width 58 height 13
copy strong "$216"
click at [817, 516] on span "FINALISE ENROLMENTS" at bounding box center [802, 513] width 114 height 35
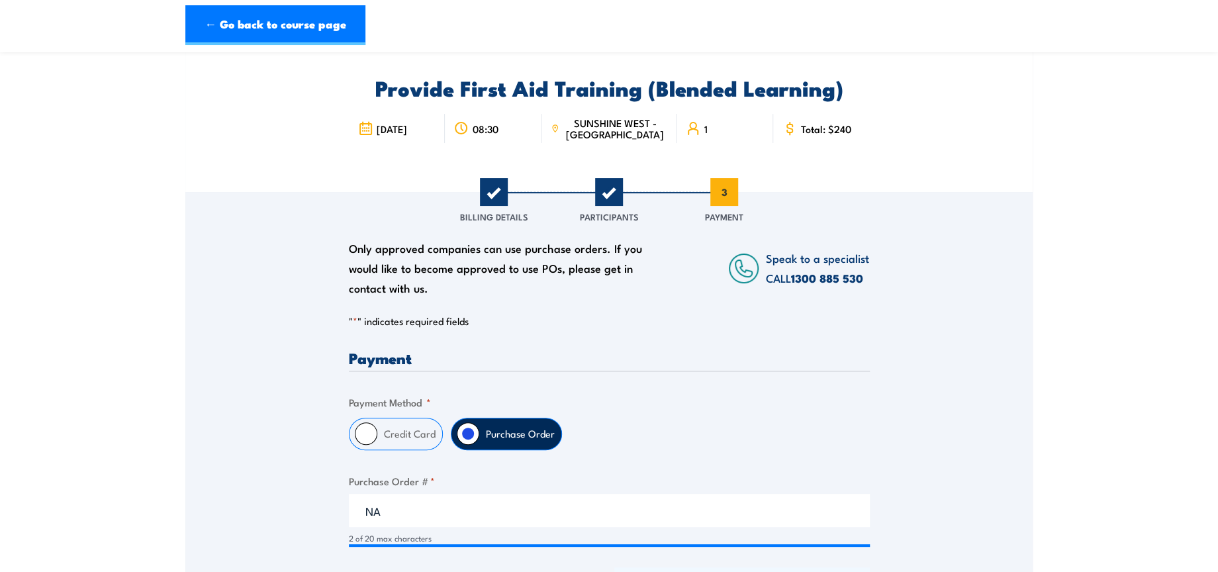
scroll to position [0, 0]
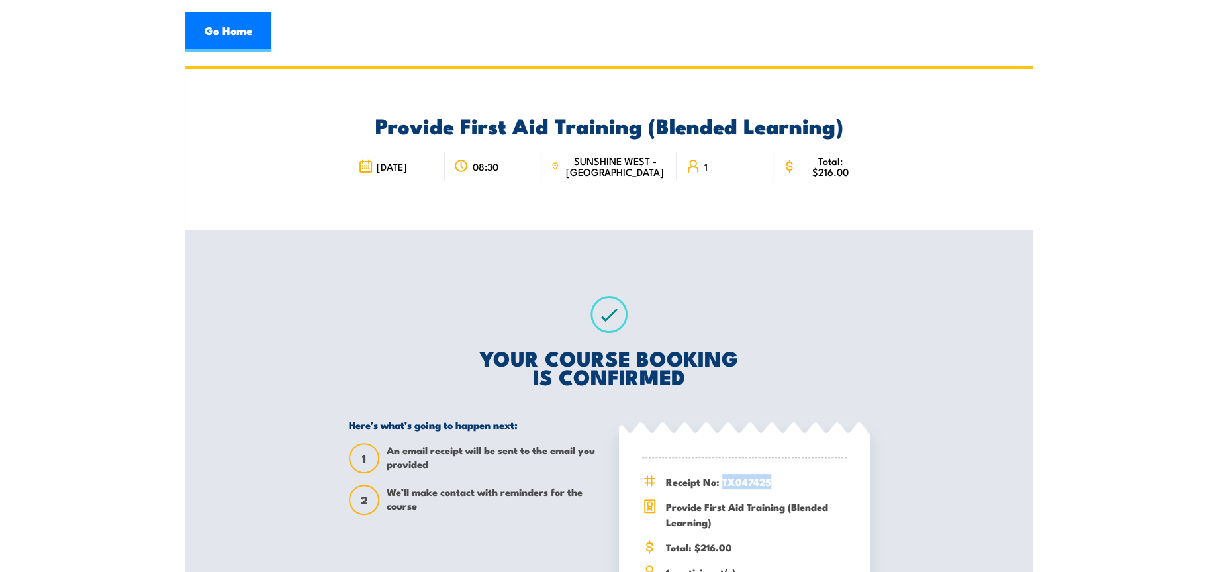
drag, startPoint x: 722, startPoint y: 482, endPoint x: 770, endPoint y: 478, distance: 47.8
click at [770, 478] on span "Receipt No: TX047425" at bounding box center [756, 481] width 181 height 15
copy span "TX047425"
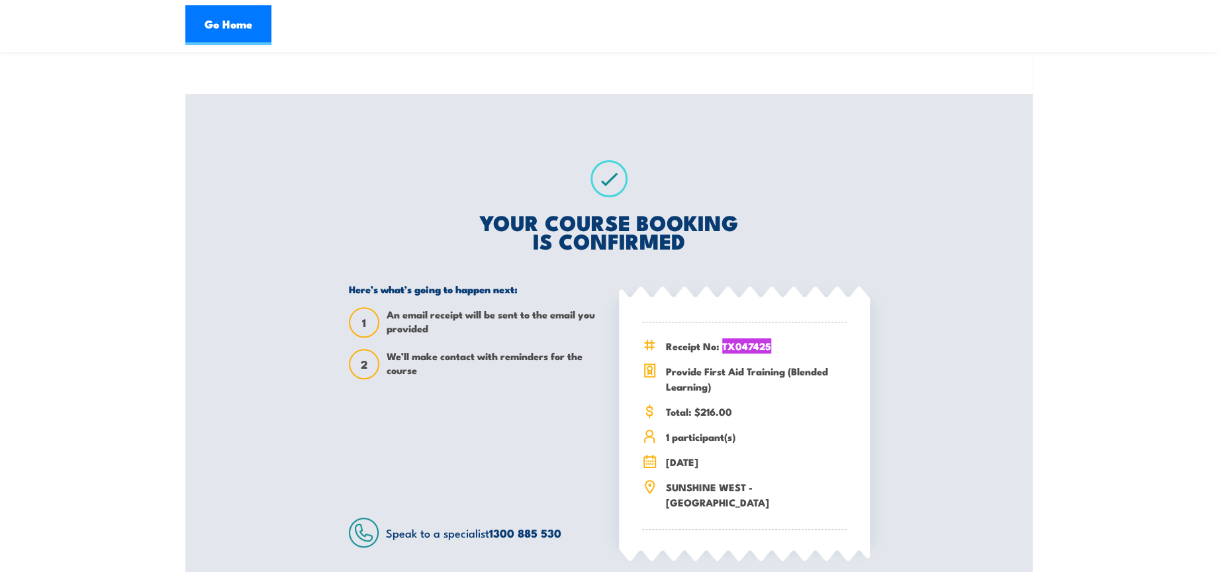
scroll to position [147, 0]
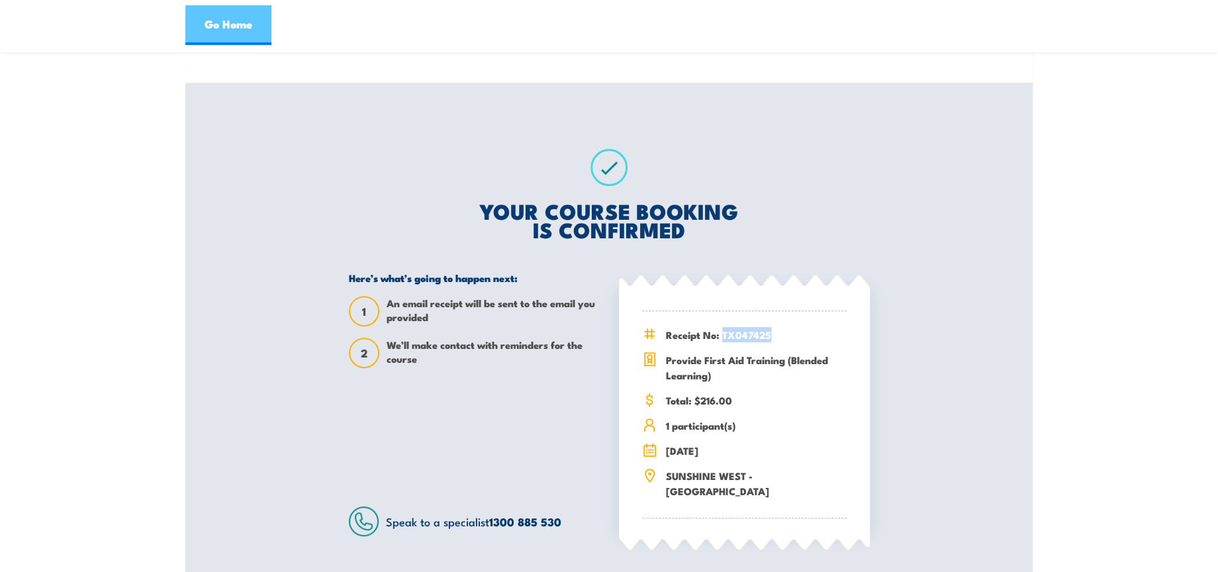
click at [251, 24] on link "Go Home" at bounding box center [228, 25] width 86 height 40
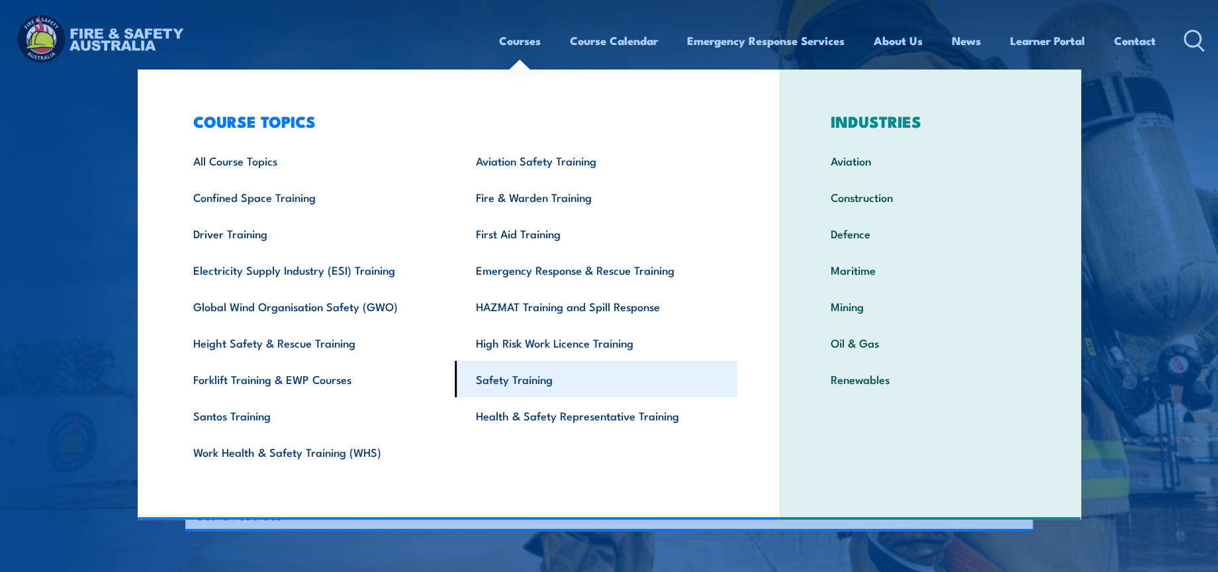
click at [541, 375] on link "Safety Training" at bounding box center [596, 379] width 283 height 36
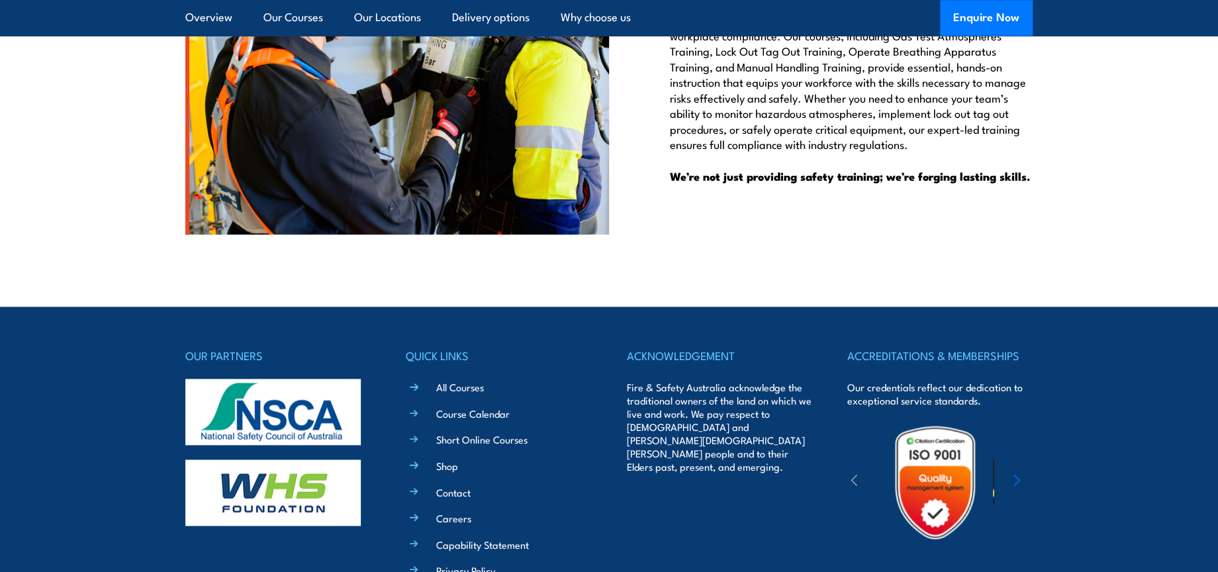
scroll to position [4405, 0]
